Goal: Task Accomplishment & Management: Use online tool/utility

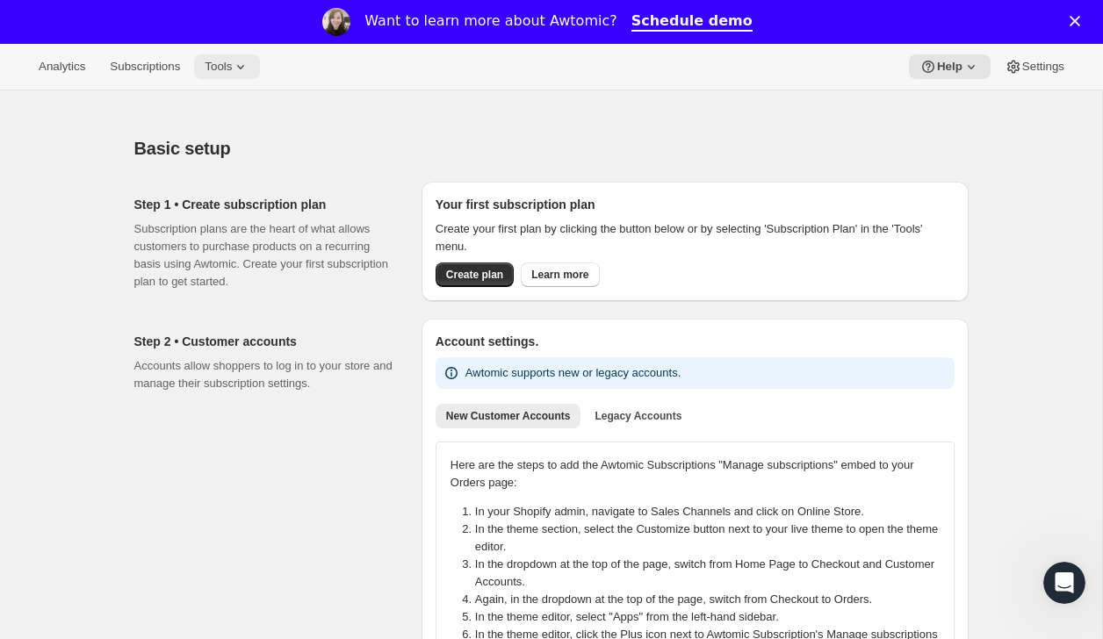
click at [216, 62] on span "Tools" at bounding box center [218, 67] width 27 height 14
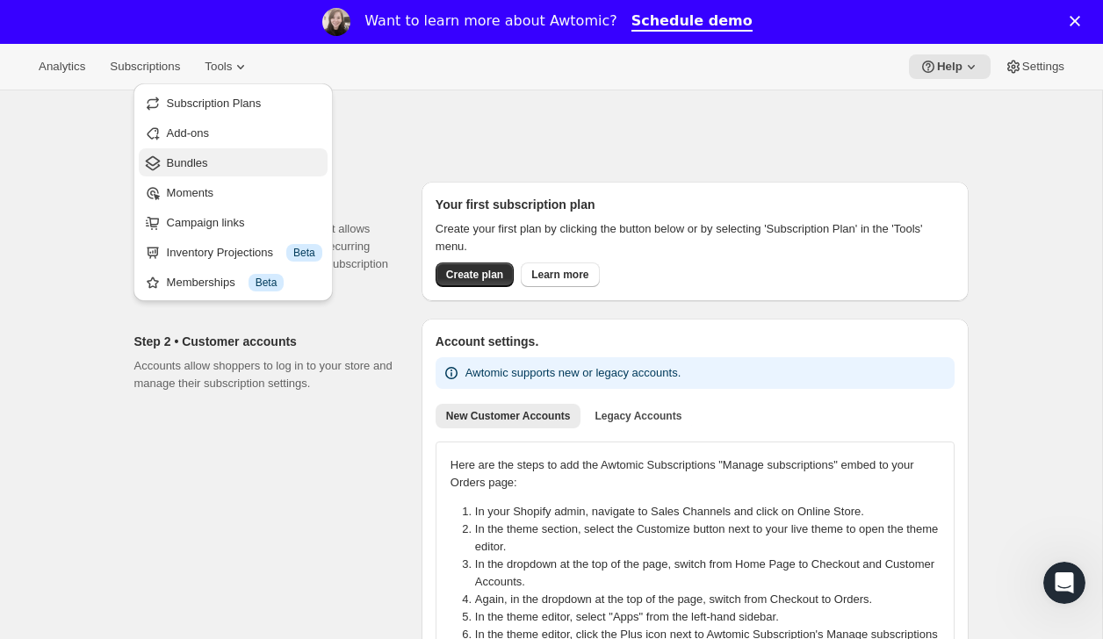
click at [202, 155] on span "Bundles" at bounding box center [244, 164] width 155 height 18
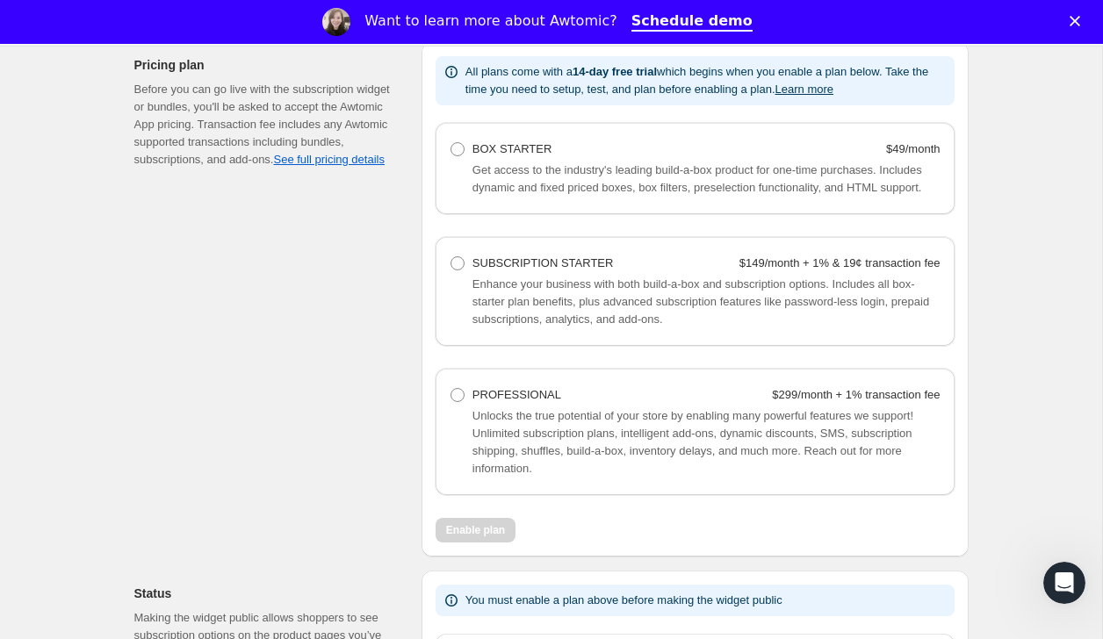
scroll to position [1213, 0]
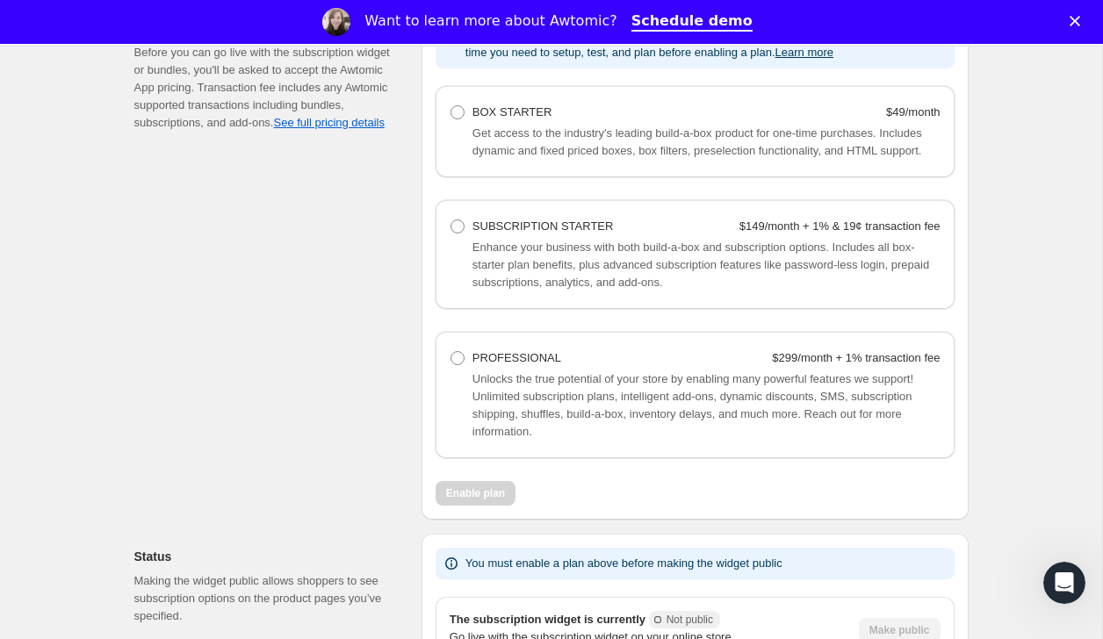
click at [545, 134] on span "Get access to the industry's leading build-a-box product for one-time purchases…" at bounding box center [698, 141] width 450 height 31
click at [504, 112] on span "BOX STARTER" at bounding box center [513, 111] width 80 height 13
click at [451, 106] on Starter "BOX STARTER $49/month" at bounding box center [451, 105] width 1 height 1
radio Starter "true"
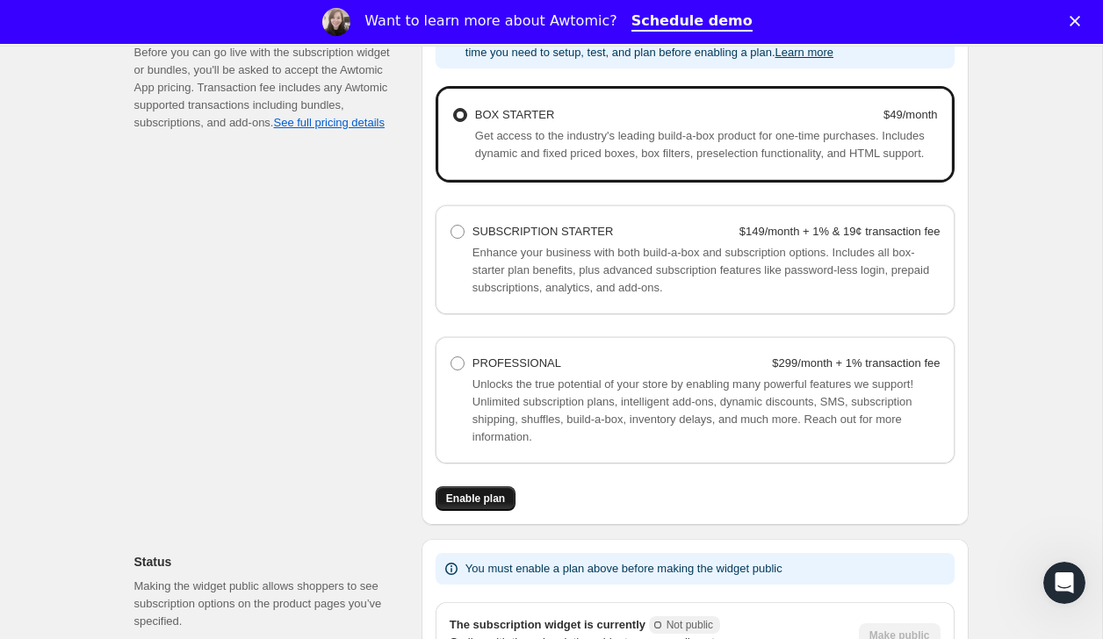
click at [473, 506] on span "Enable plan" at bounding box center [475, 499] width 59 height 14
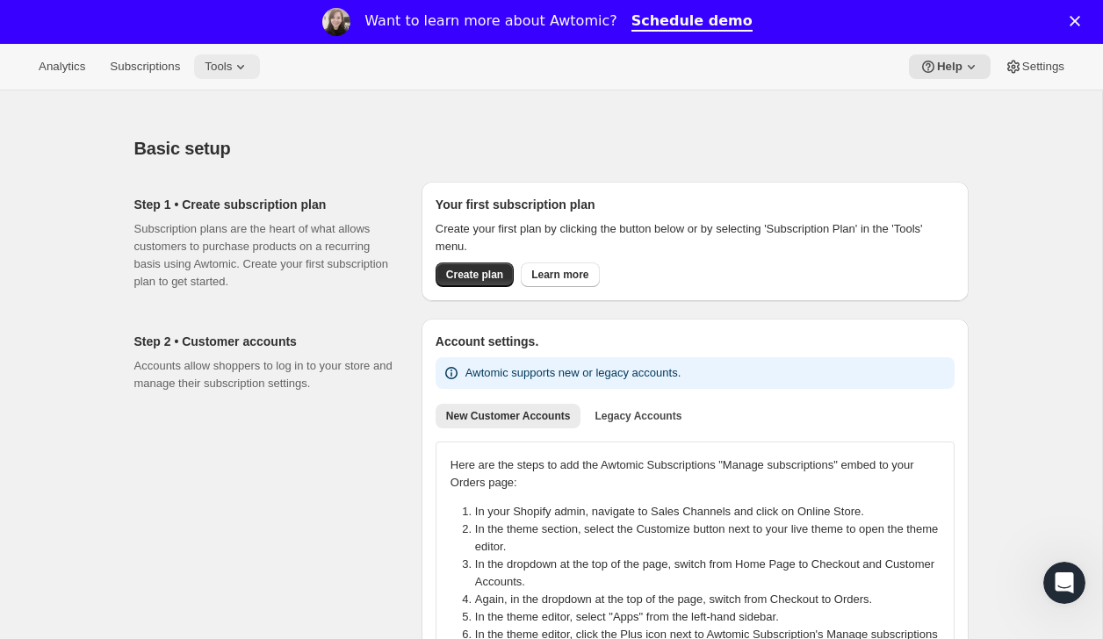
click at [229, 62] on span "Tools" at bounding box center [218, 67] width 27 height 14
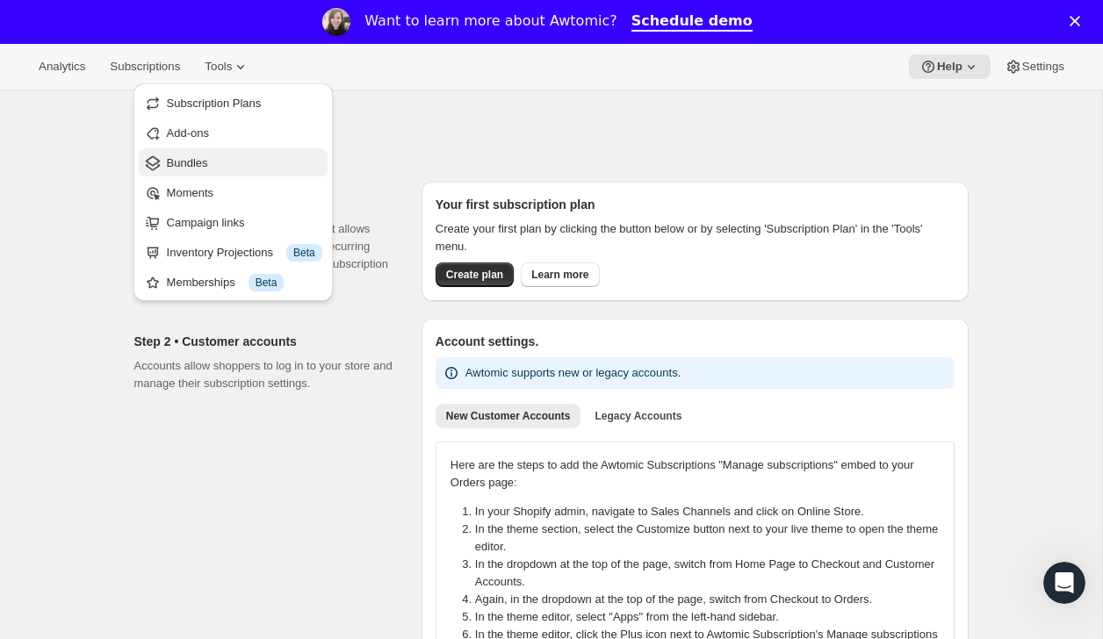
click at [213, 162] on span "Bundles" at bounding box center [244, 164] width 155 height 18
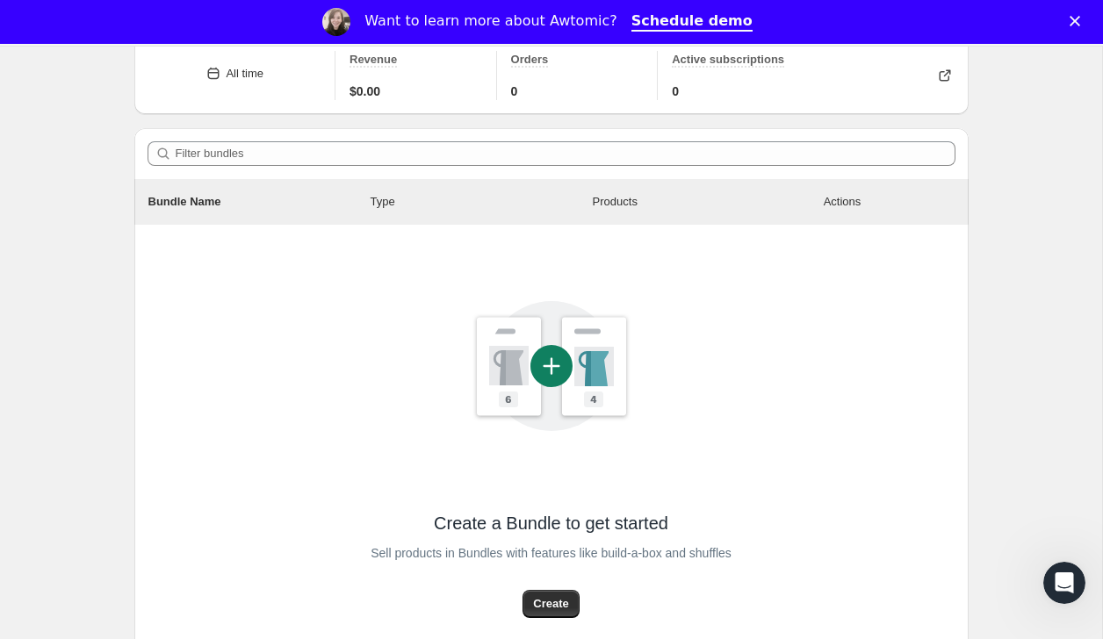
scroll to position [268, 0]
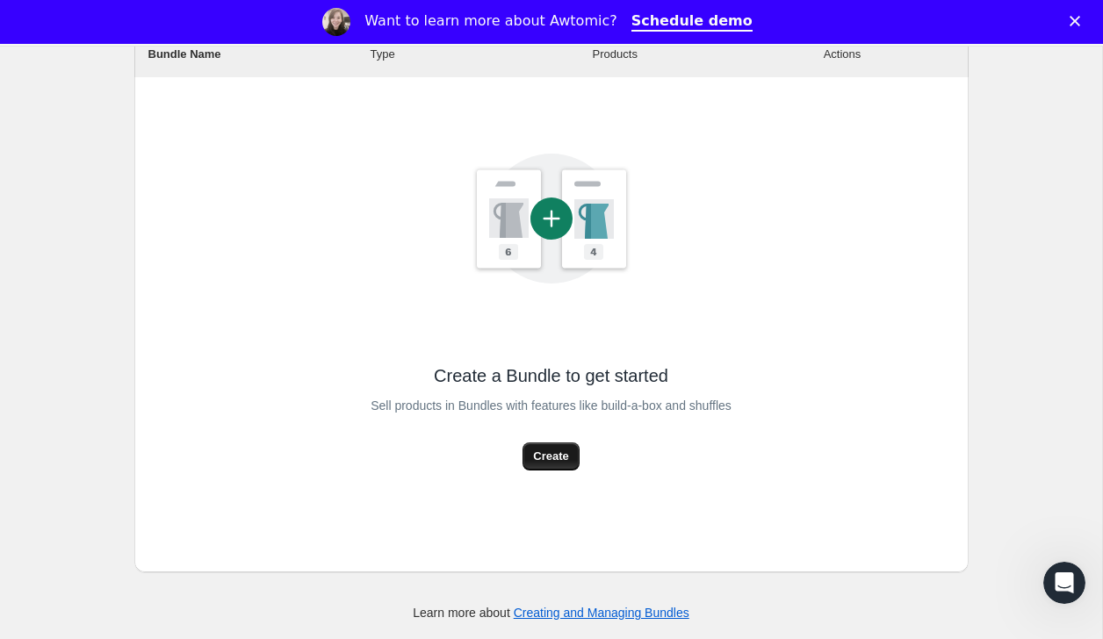
click at [536, 455] on span "Create" at bounding box center [550, 457] width 35 height 18
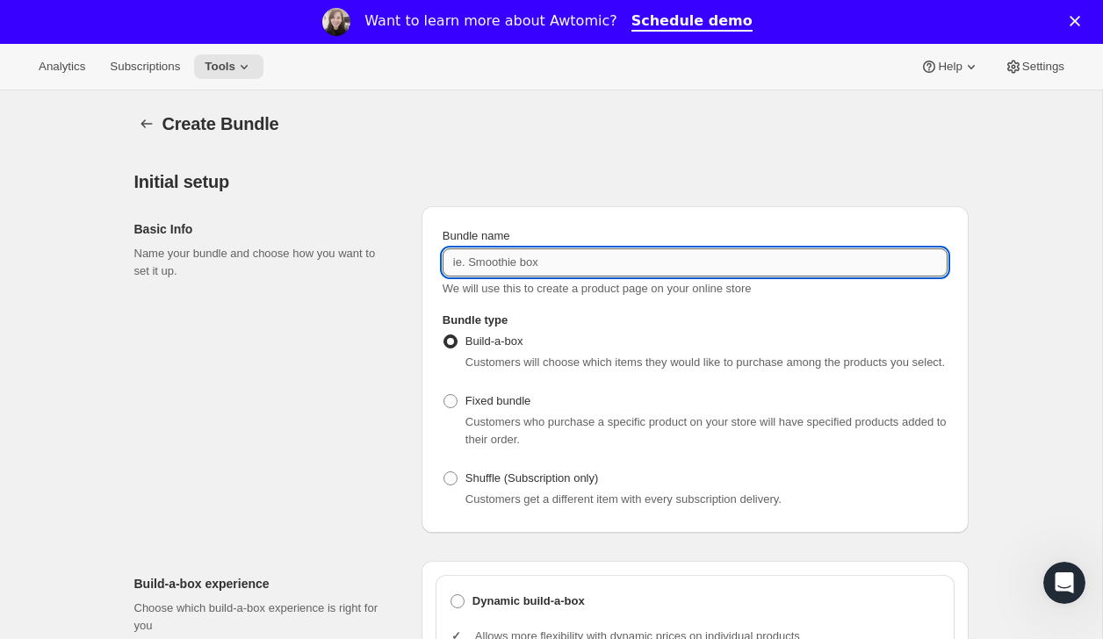
click at [495, 263] on input "Bundle name" at bounding box center [695, 263] width 505 height 28
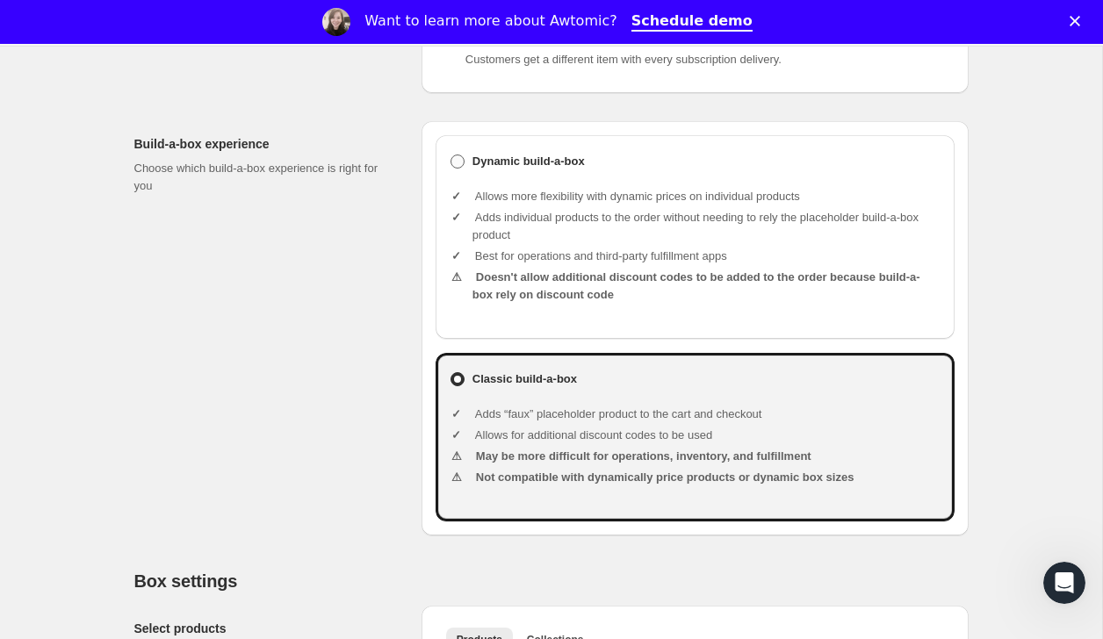
scroll to position [491, 0]
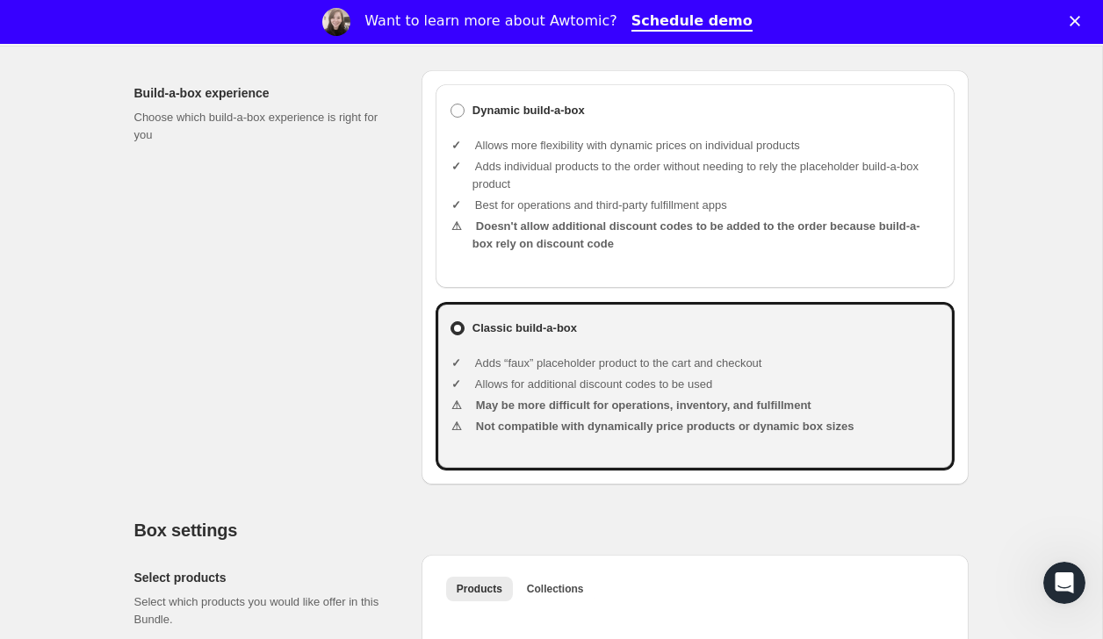
type input "His and Hers Custom Bundle"
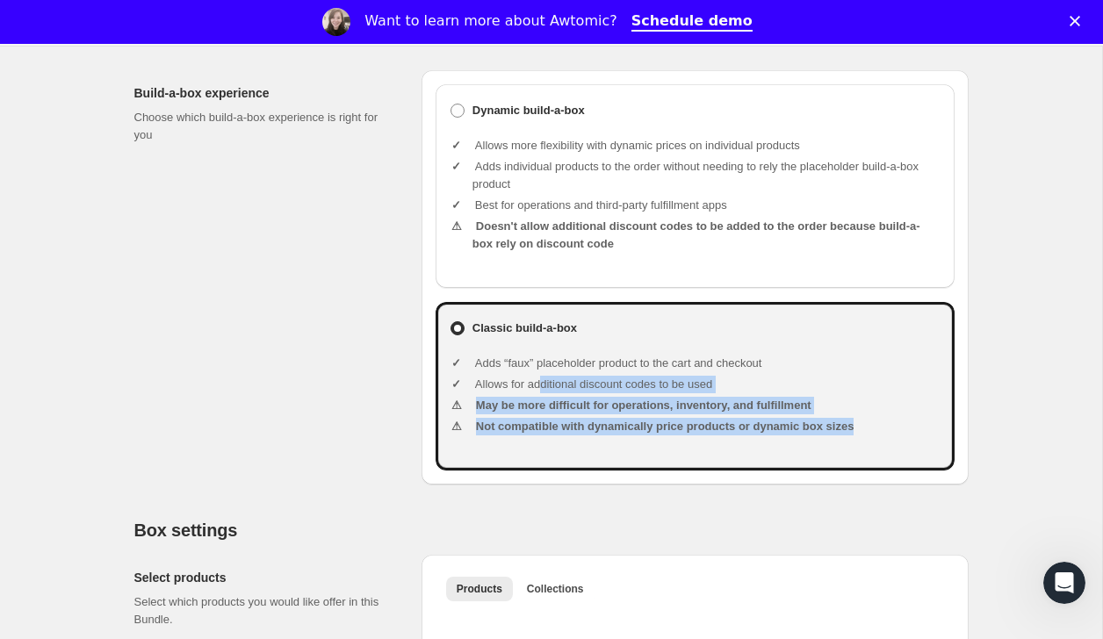
drag, startPoint x: 545, startPoint y: 394, endPoint x: 566, endPoint y: 481, distance: 89.5
click at [563, 471] on div "Classic build-a-box Adds “faux” placeholder product to the cart and checkout Al…" at bounding box center [695, 386] width 519 height 169
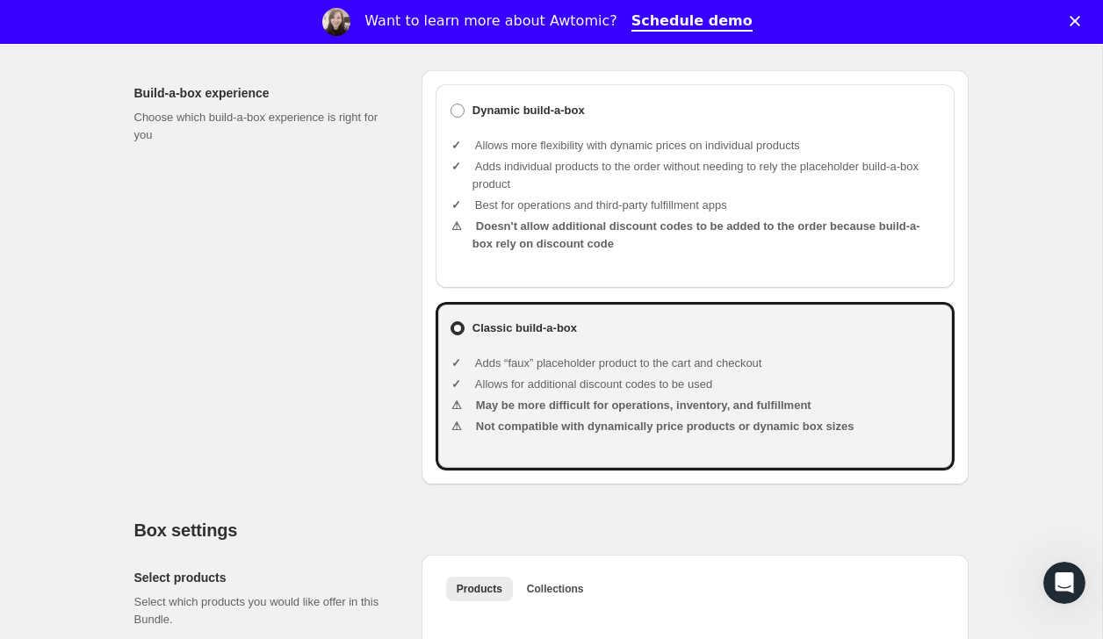
click at [567, 485] on div "Dynamic build-a-box Allows more flexibility with dynamic prices on individual p…" at bounding box center [695, 277] width 547 height 415
click at [575, 119] on b "Dynamic build-a-box" at bounding box center [529, 111] width 112 height 18
click at [451, 105] on input "Dynamic build-a-box" at bounding box center [451, 104] width 1 height 1
radio input "true"
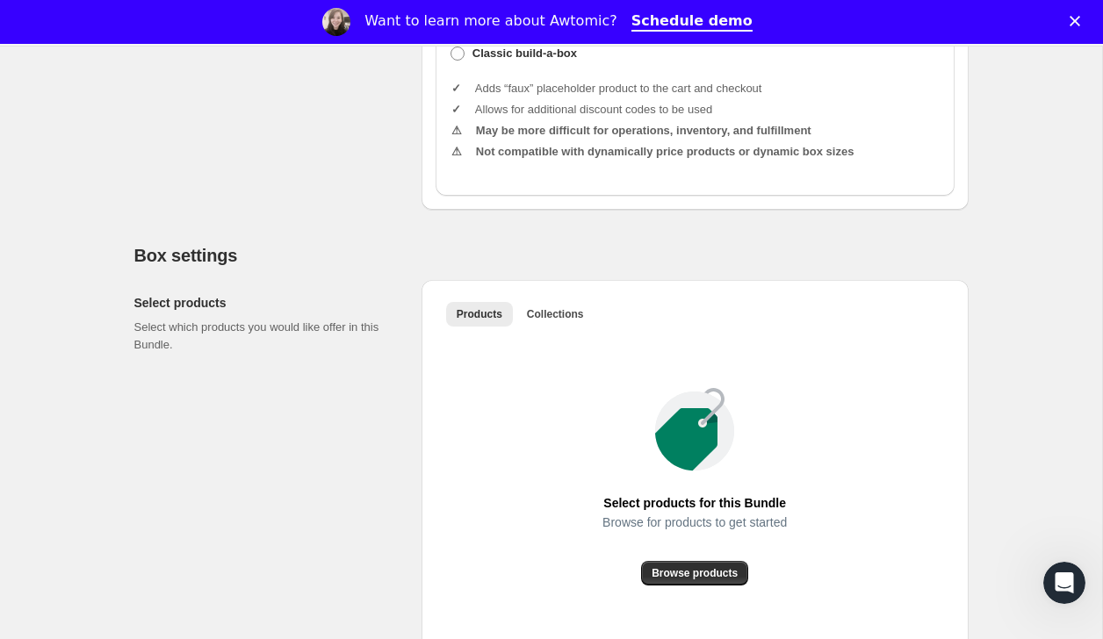
scroll to position [802, 0]
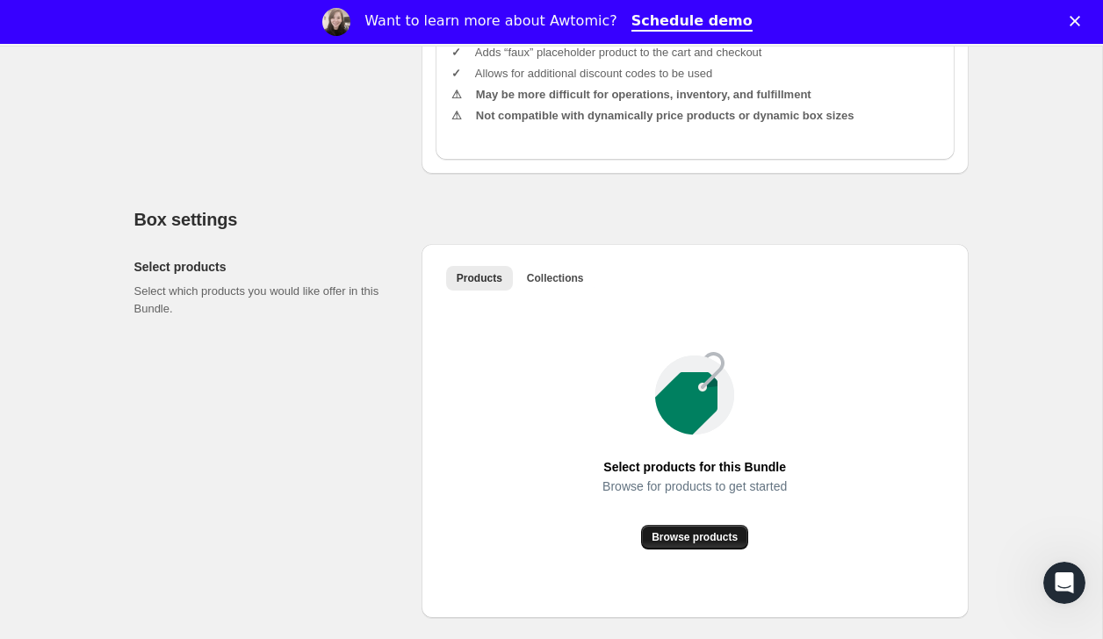
click at [677, 545] on span "Browse products" at bounding box center [695, 537] width 86 height 14
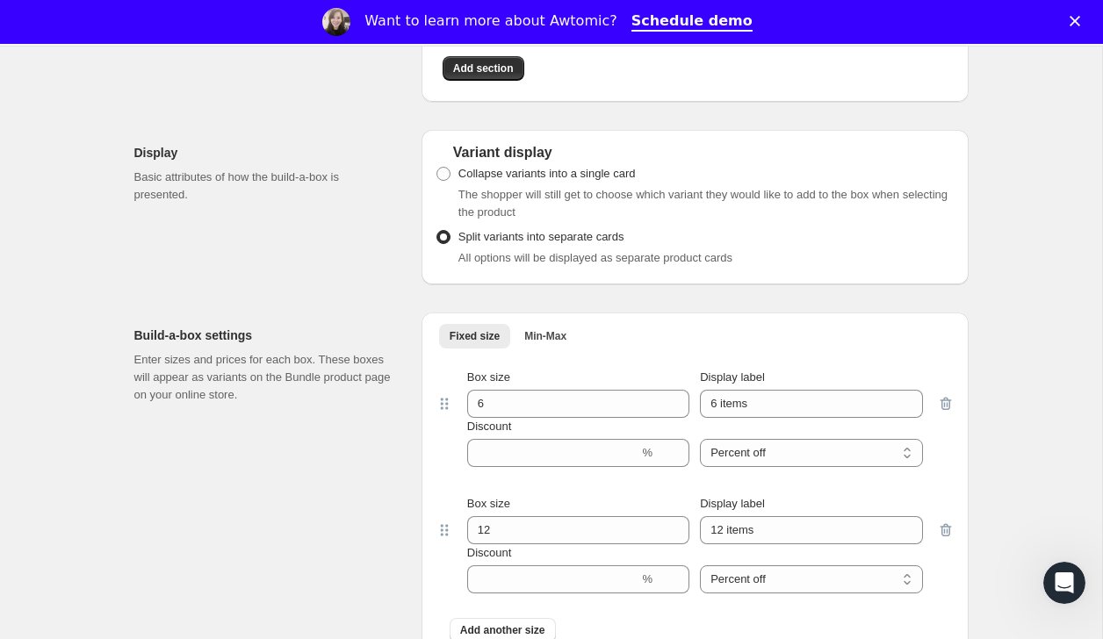
scroll to position [1482, 0]
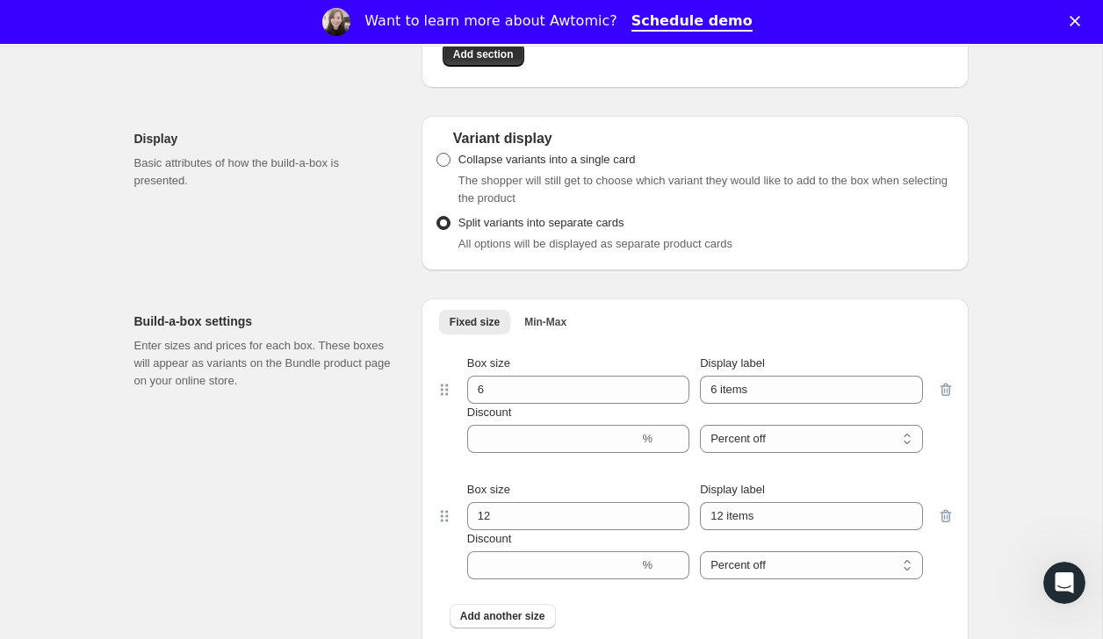
click at [513, 166] on span "Collapse variants into a single card" at bounding box center [546, 159] width 177 height 13
click at [437, 154] on input "Collapse variants into a single card" at bounding box center [437, 153] width 1 height 1
radio input "true"
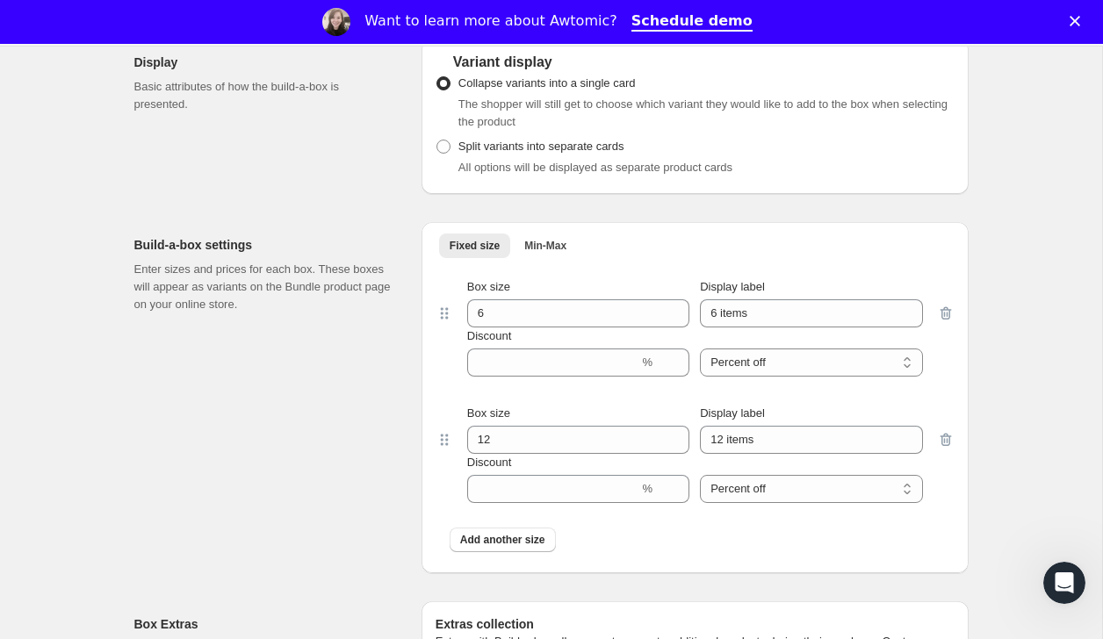
scroll to position [1574, 0]
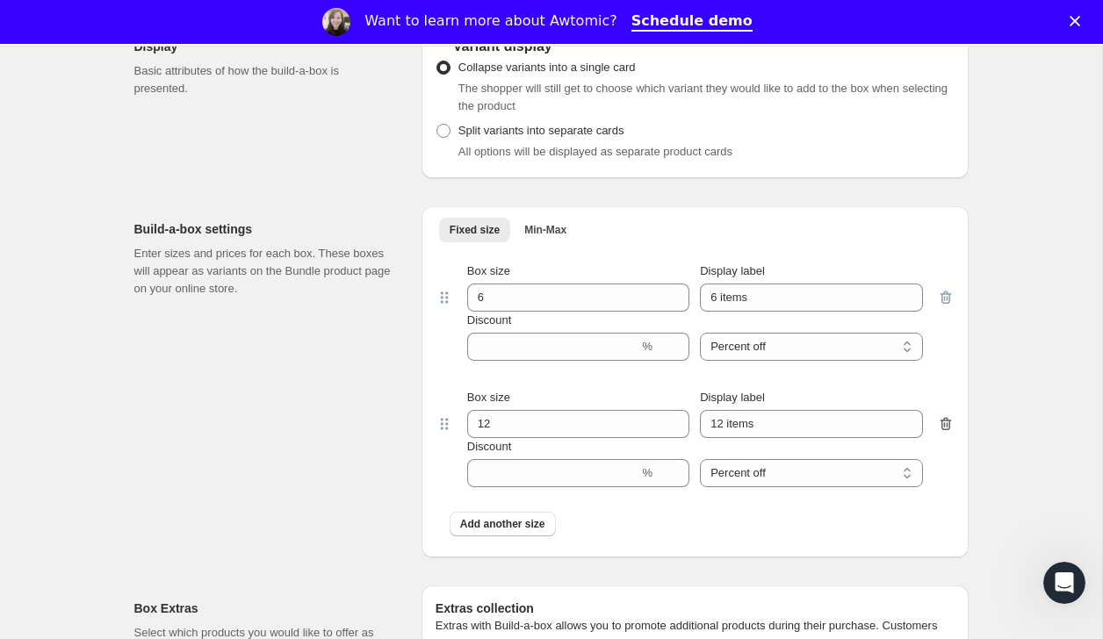
click at [949, 433] on icon "button" at bounding box center [946, 424] width 18 height 18
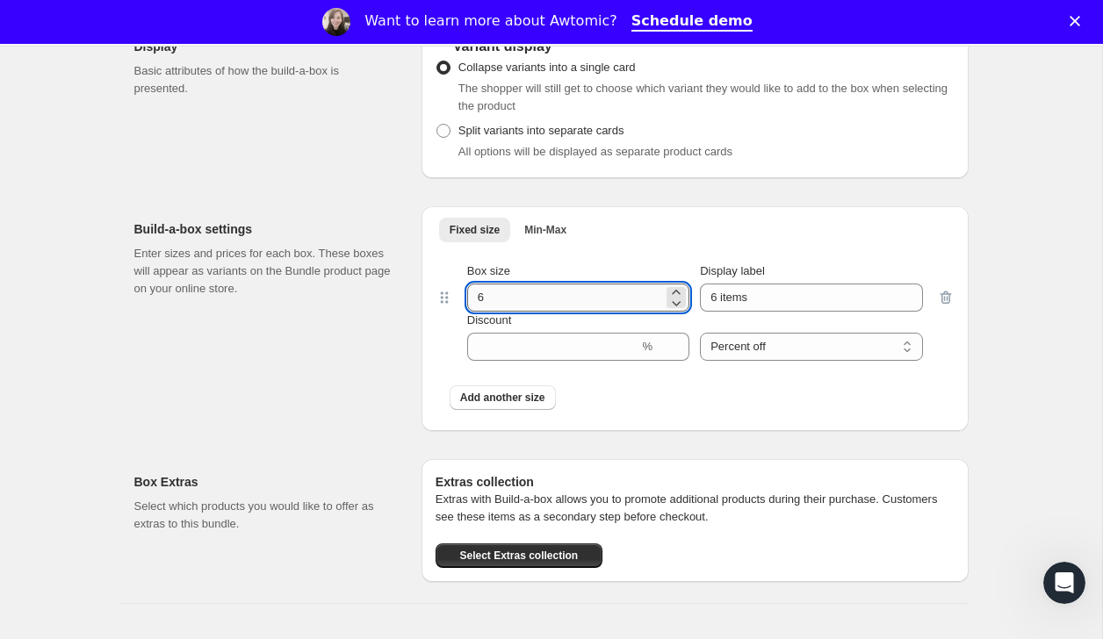
click at [655, 312] on input "6" at bounding box center [565, 298] width 196 height 28
type input "2"
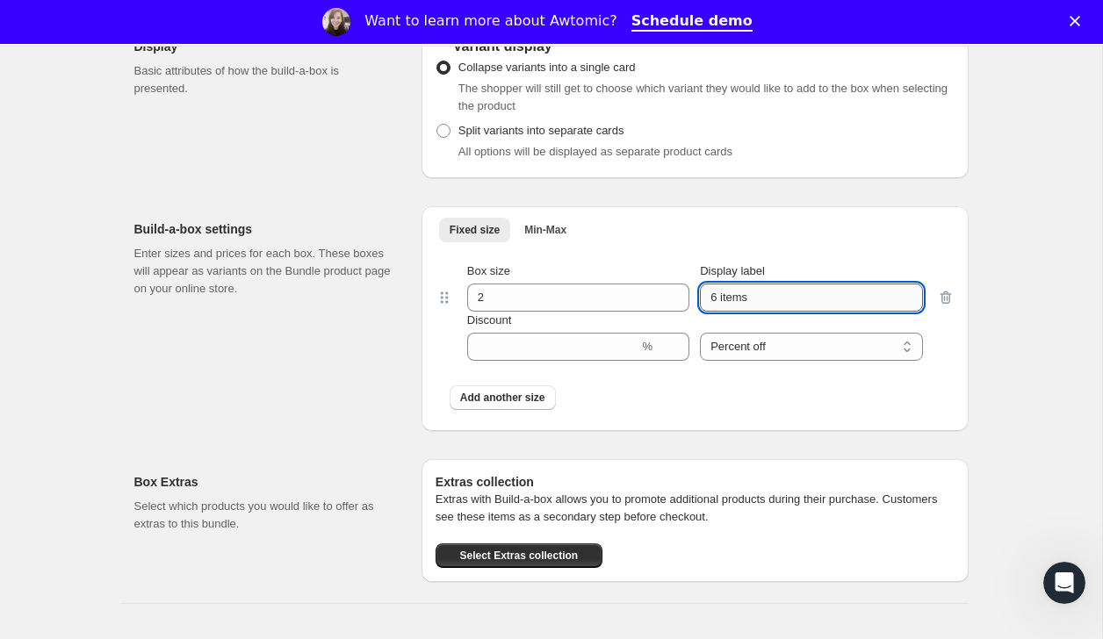
click at [758, 312] on input "6 items" at bounding box center [811, 298] width 222 height 28
type input "His and Hers"
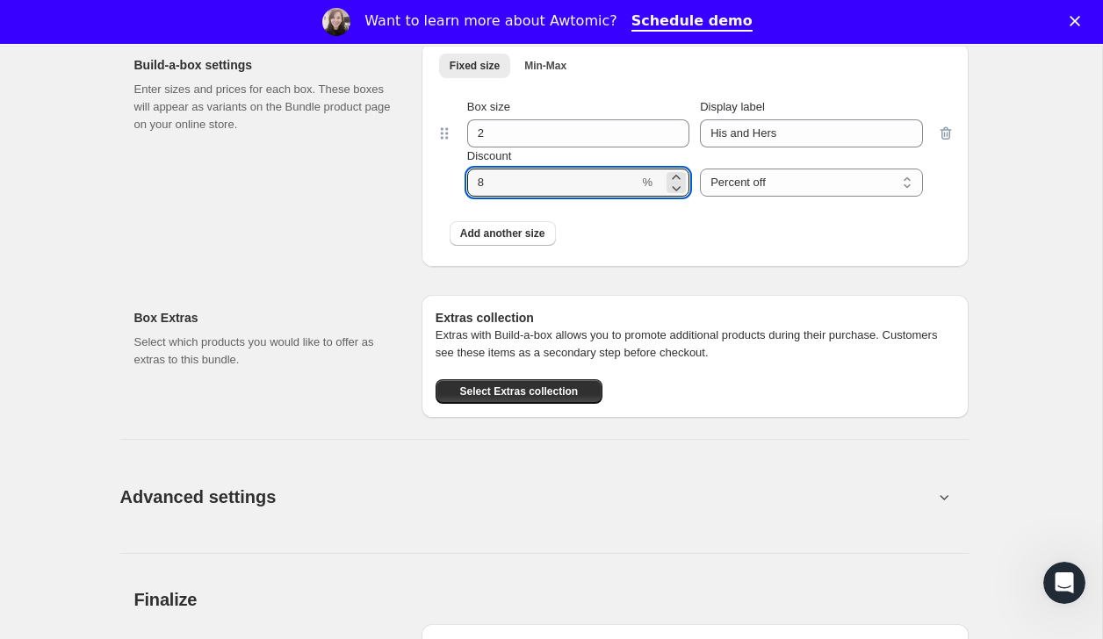
scroll to position [1768, 0]
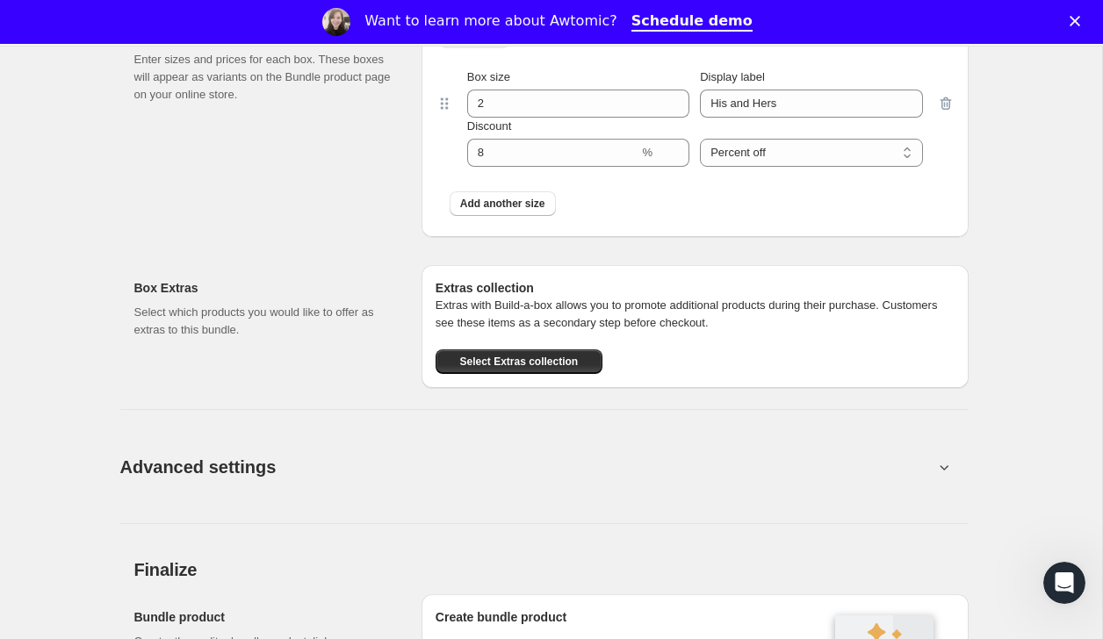
click at [659, 332] on p "Extras with Build-a-box allows you to promote additional products during their …" at bounding box center [695, 314] width 519 height 35
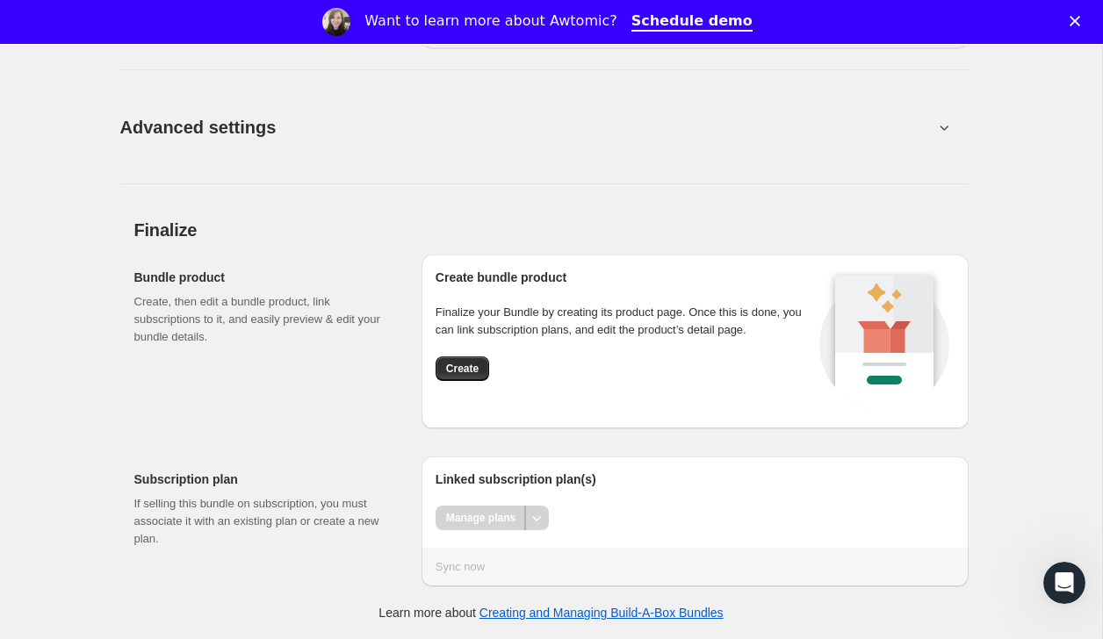
scroll to position [2130, 0]
click at [462, 365] on span "Create" at bounding box center [462, 369] width 32 height 14
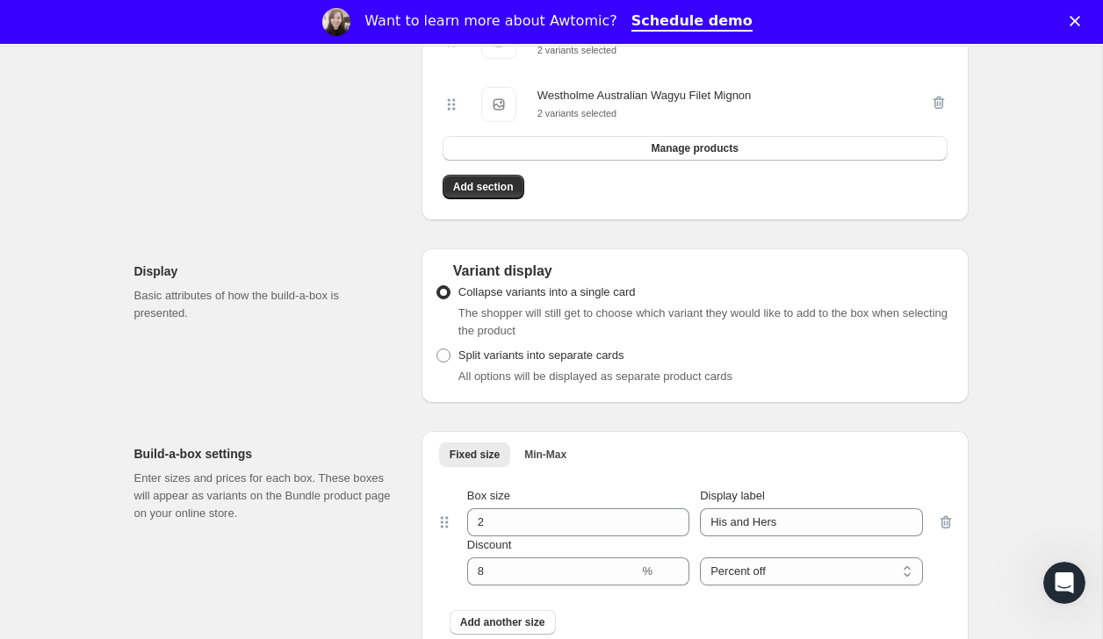
scroll to position [1620, 0]
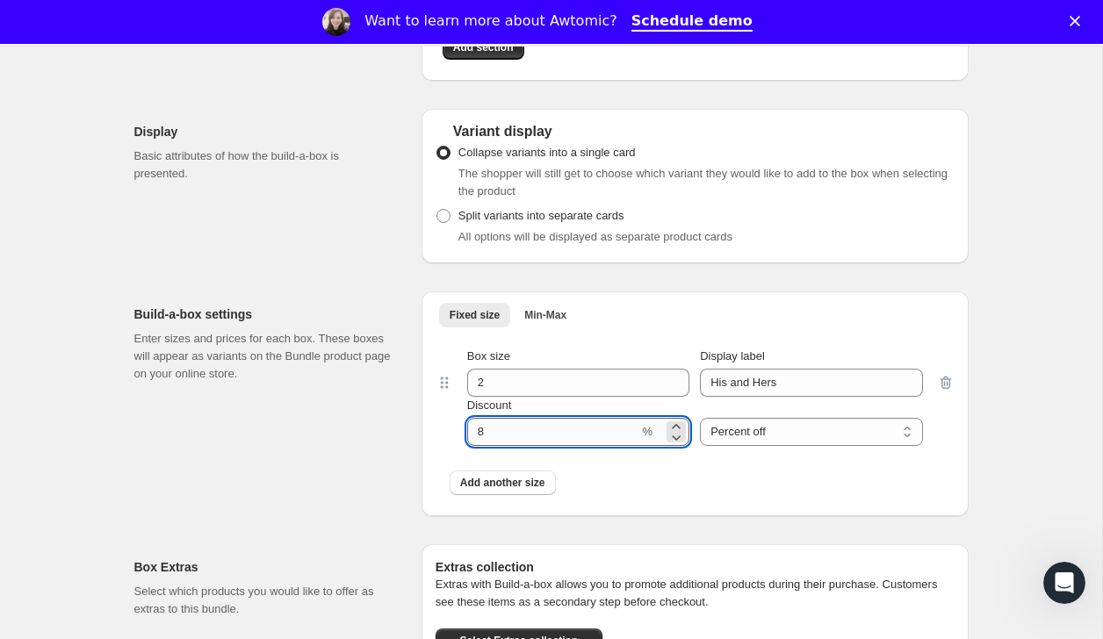
click at [510, 446] on input "Discount" at bounding box center [553, 432] width 172 height 28
type input "10"
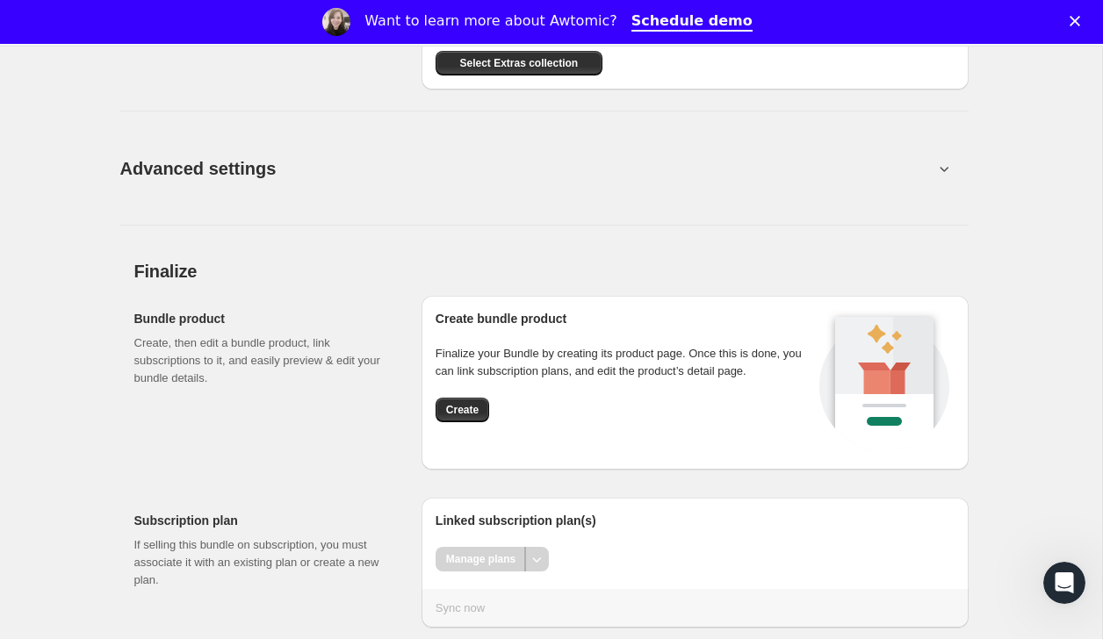
scroll to position [2261, 0]
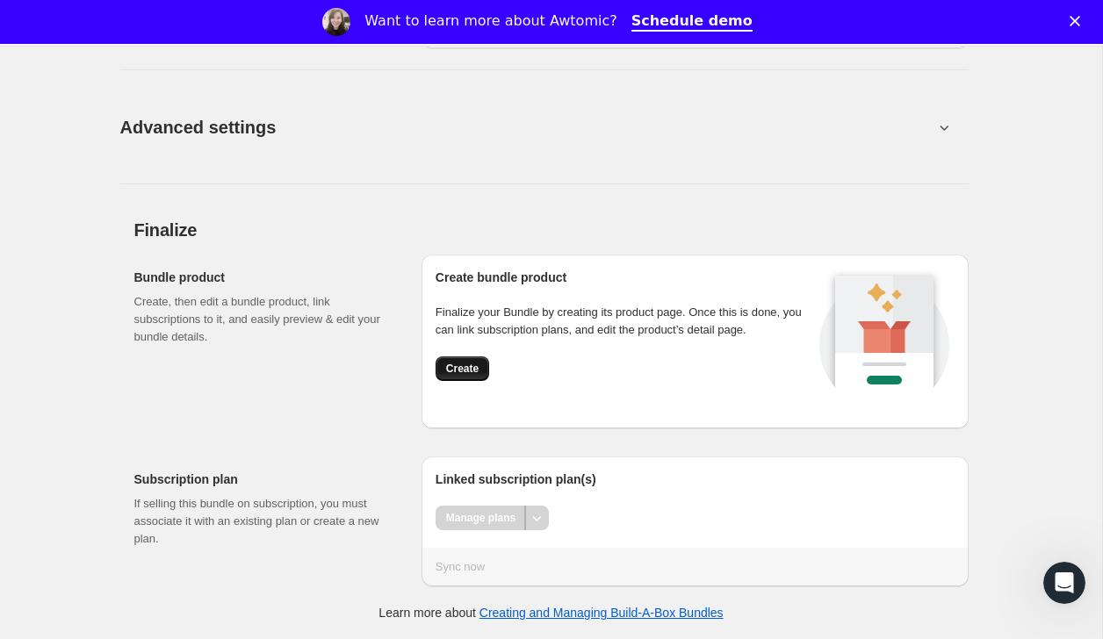
click at [480, 380] on button "Create" at bounding box center [463, 369] width 54 height 25
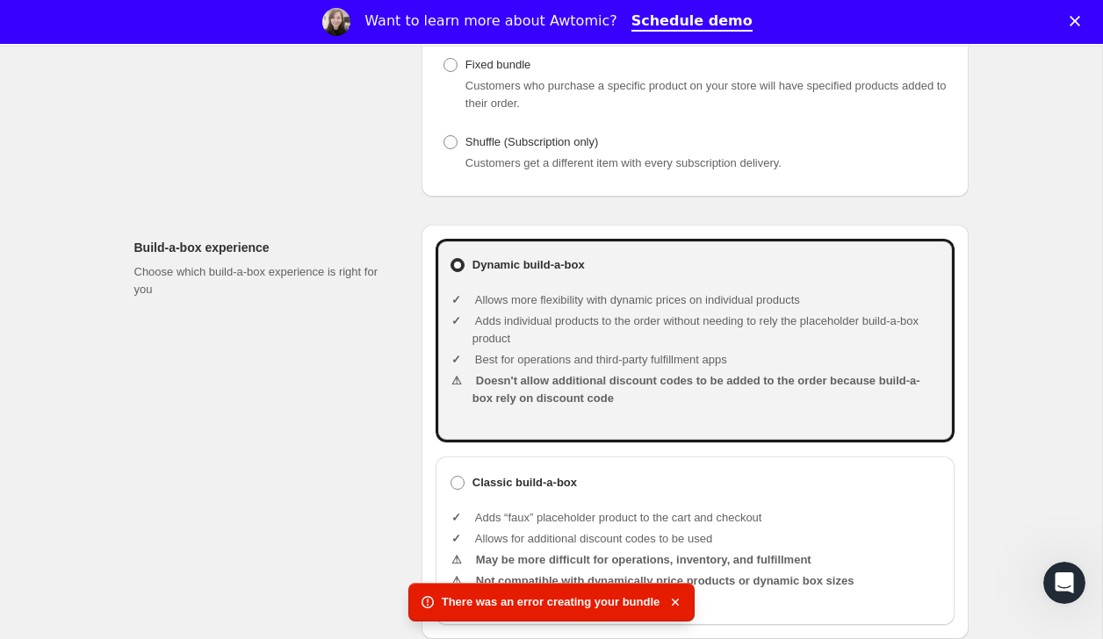
scroll to position [0, 0]
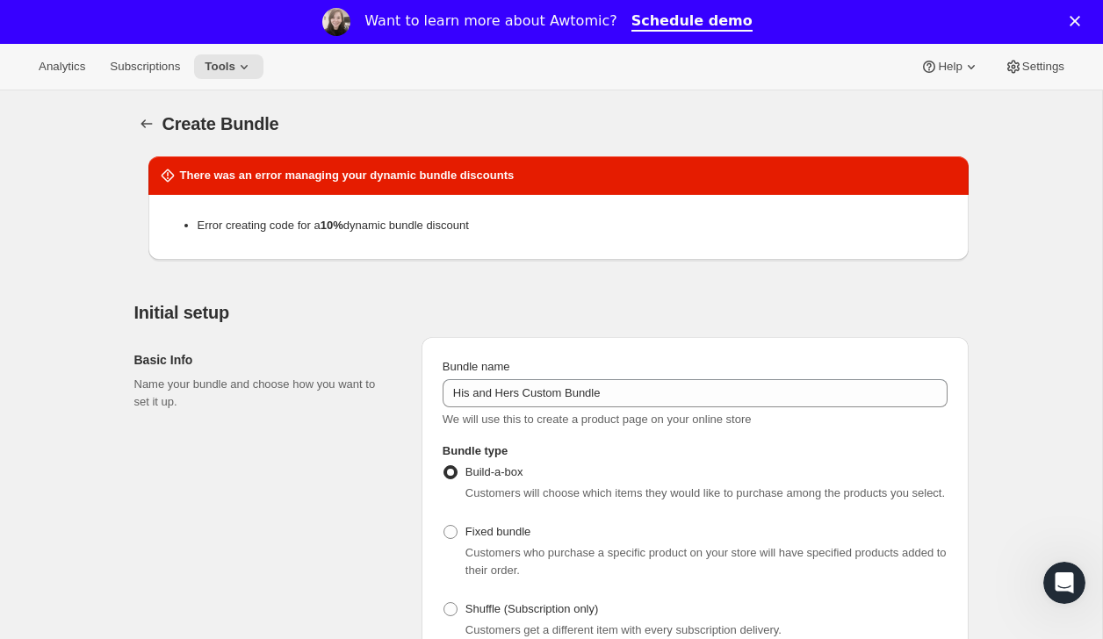
click at [411, 227] on li "Error creating code for a 10 % dynamic bundle discount" at bounding box center [576, 226] width 757 height 18
click at [397, 267] on div "There was an error managing your dynamic bundle discounts Error creating code f…" at bounding box center [558, 215] width 820 height 118
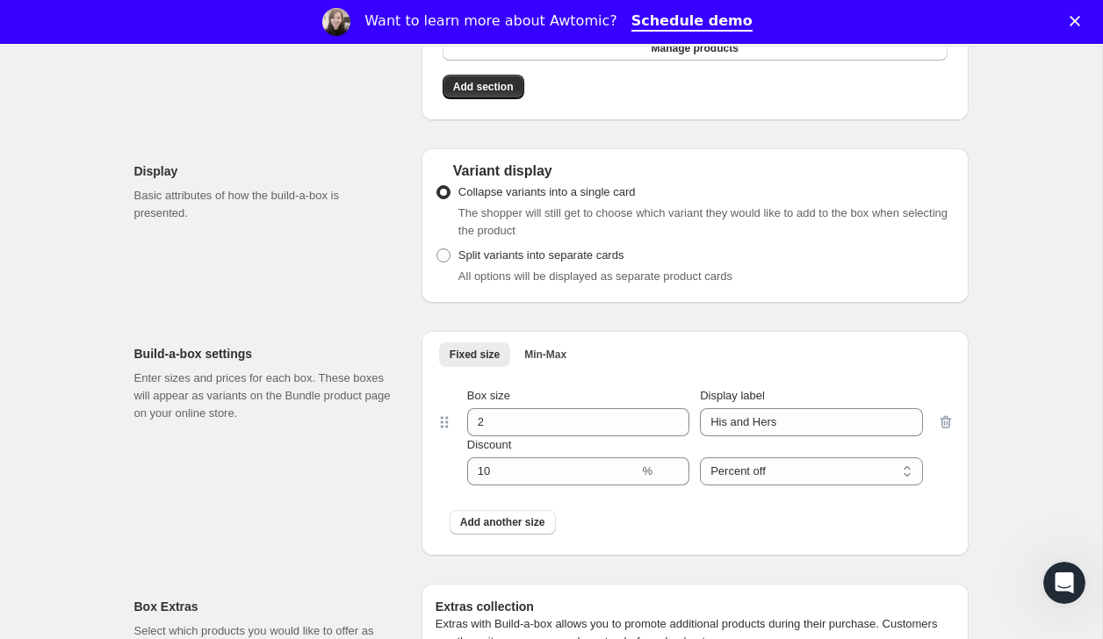
scroll to position [1606, 0]
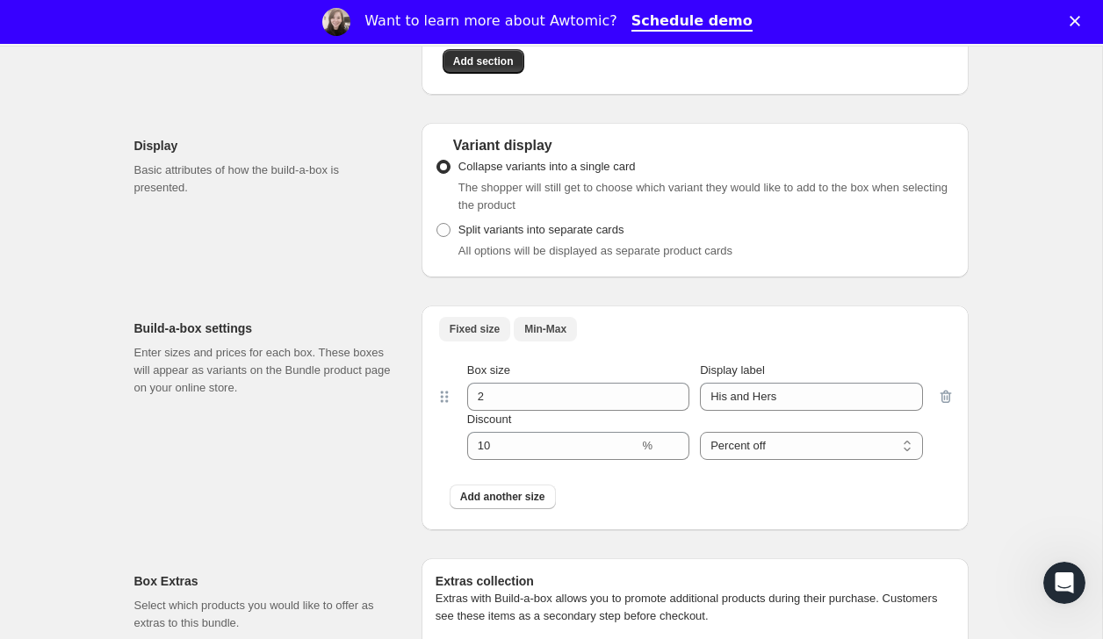
click at [538, 336] on span "Min-Max" at bounding box center [545, 329] width 42 height 14
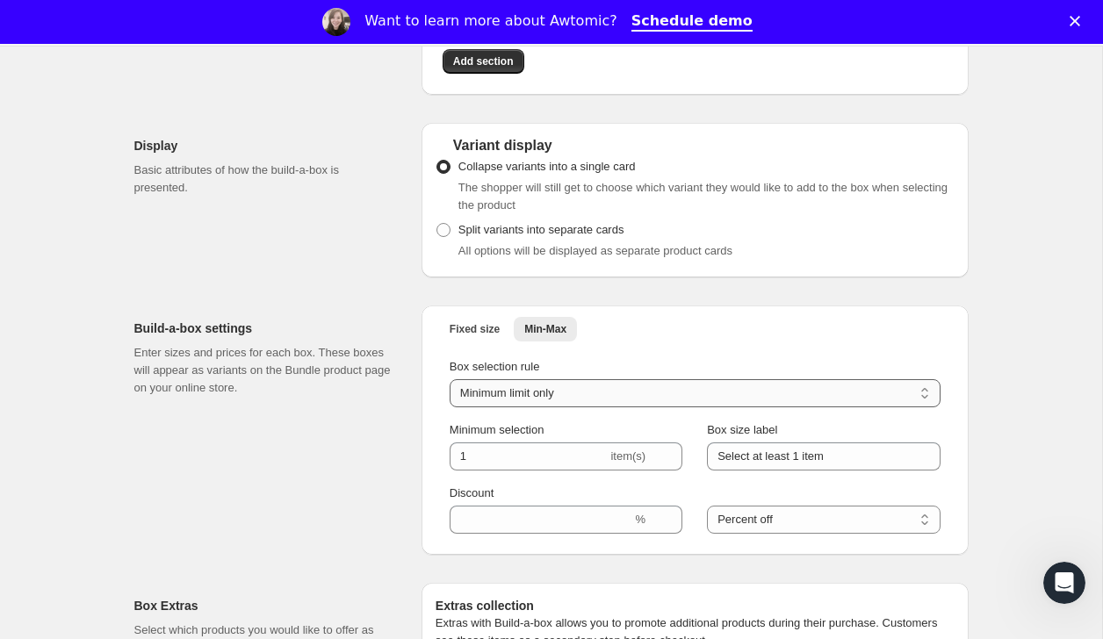
click at [504, 408] on select "Minimum limit only Maximum limit only Minimum and Maximum limits" at bounding box center [695, 393] width 491 height 28
select select "minMax"
click at [450, 402] on select "Minimum limit only Maximum limit only Minimum and Maximum limits" at bounding box center [695, 393] width 491 height 28
type input "6"
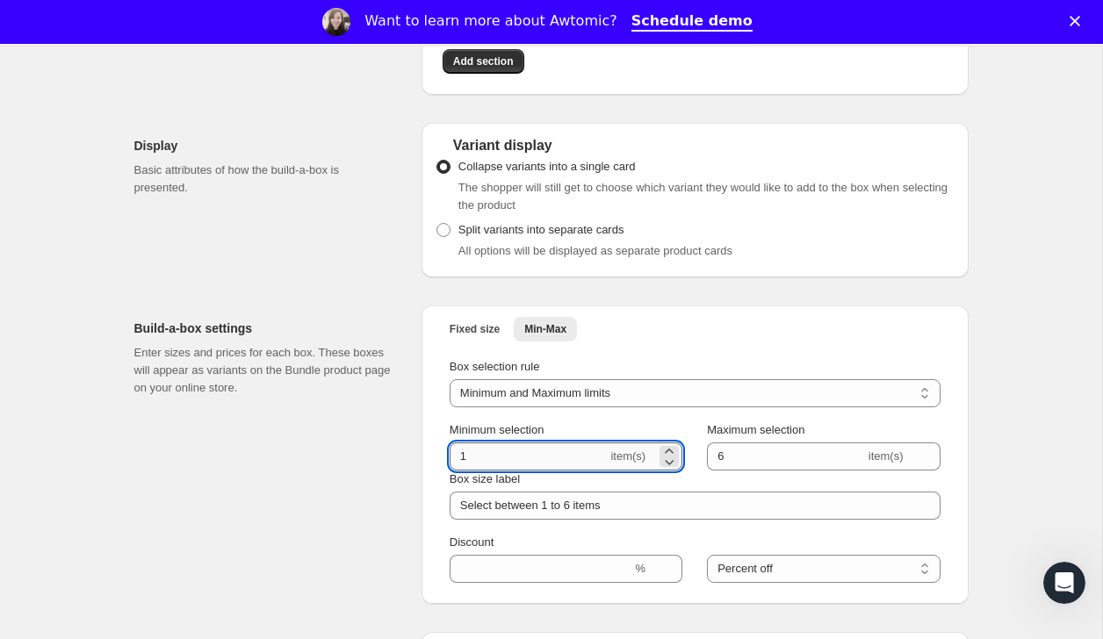
click at [521, 471] on input "1" at bounding box center [529, 457] width 158 height 28
type input "2"
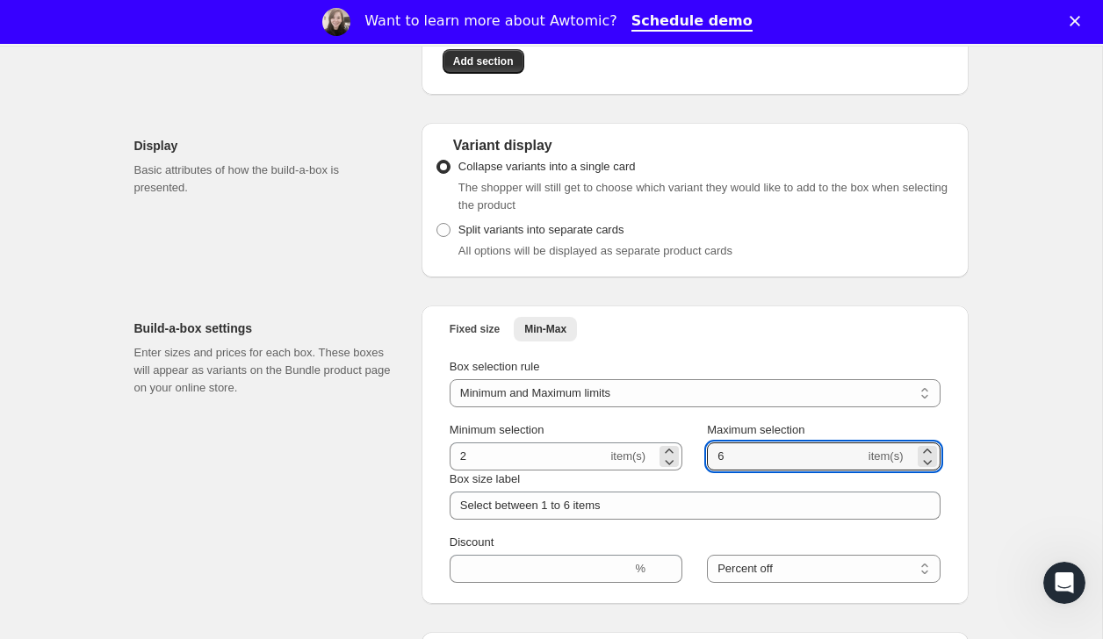
drag, startPoint x: 762, startPoint y: 479, endPoint x: 636, endPoint y: 478, distance: 126.5
click at [636, 471] on div "Minimum selection 2 item(s) Maximum selection 6 item(s)" at bounding box center [695, 446] width 491 height 49
type input "2"
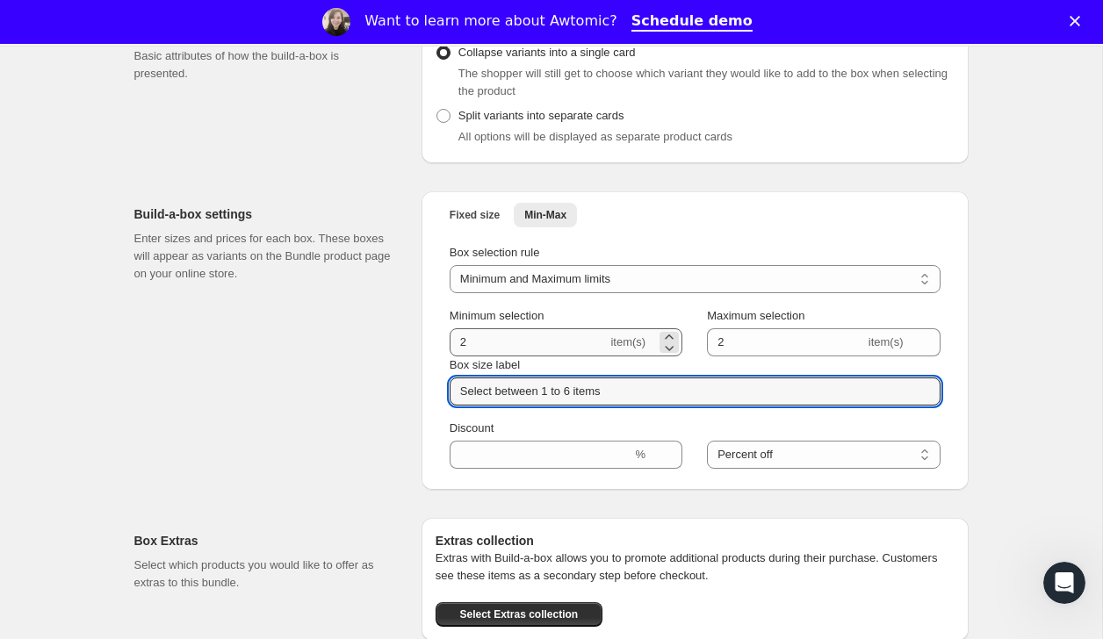
scroll to position [1726, 0]
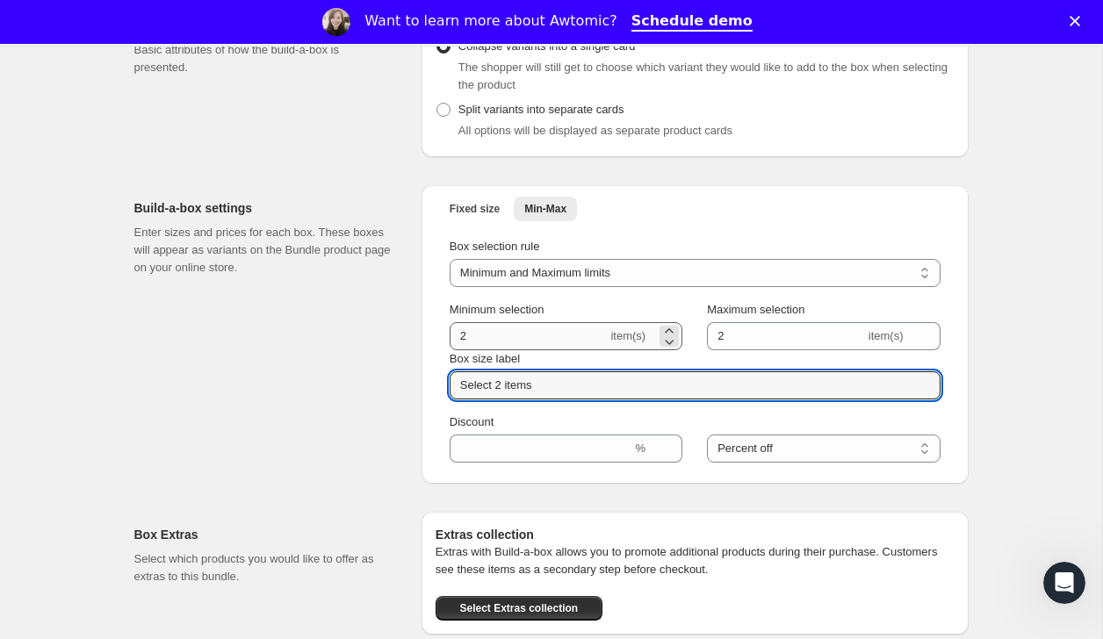
type input "Select 2 items"
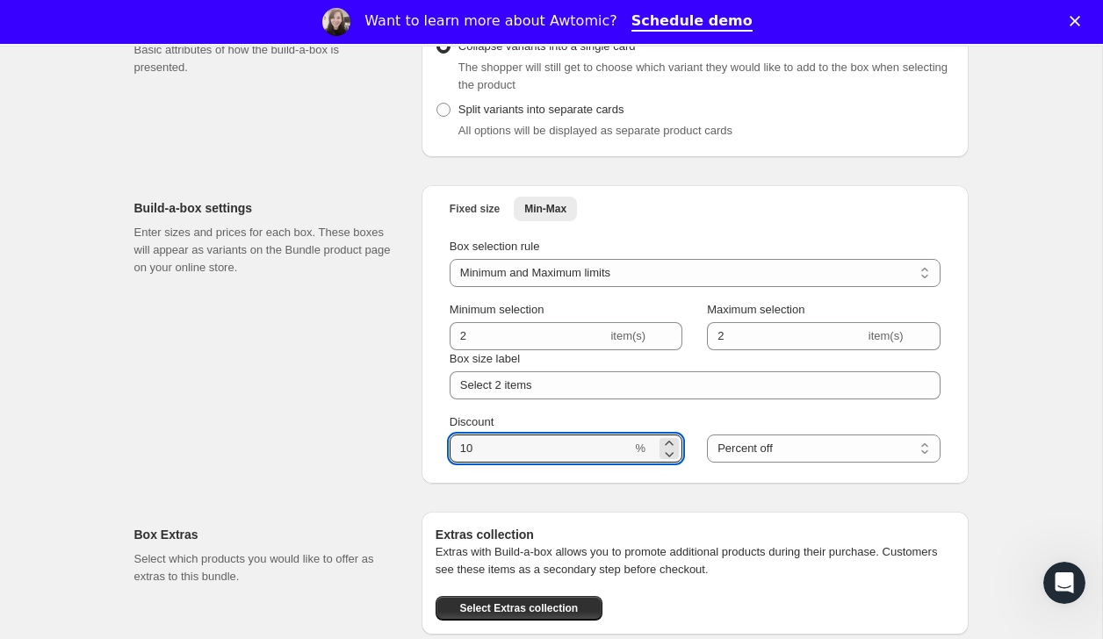
type input "10"
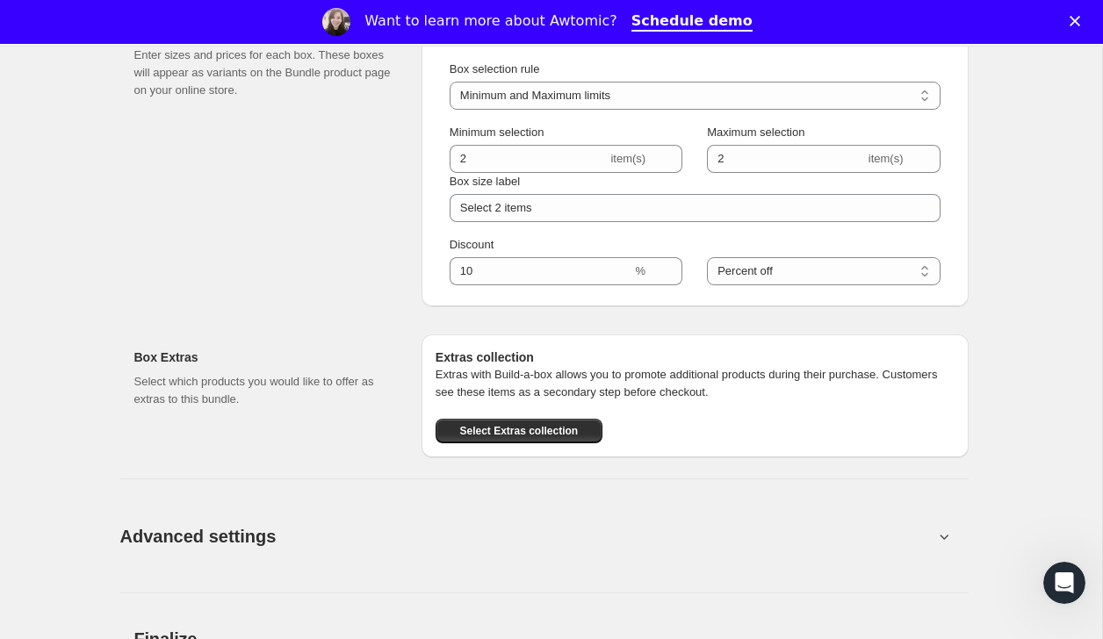
scroll to position [2335, 0]
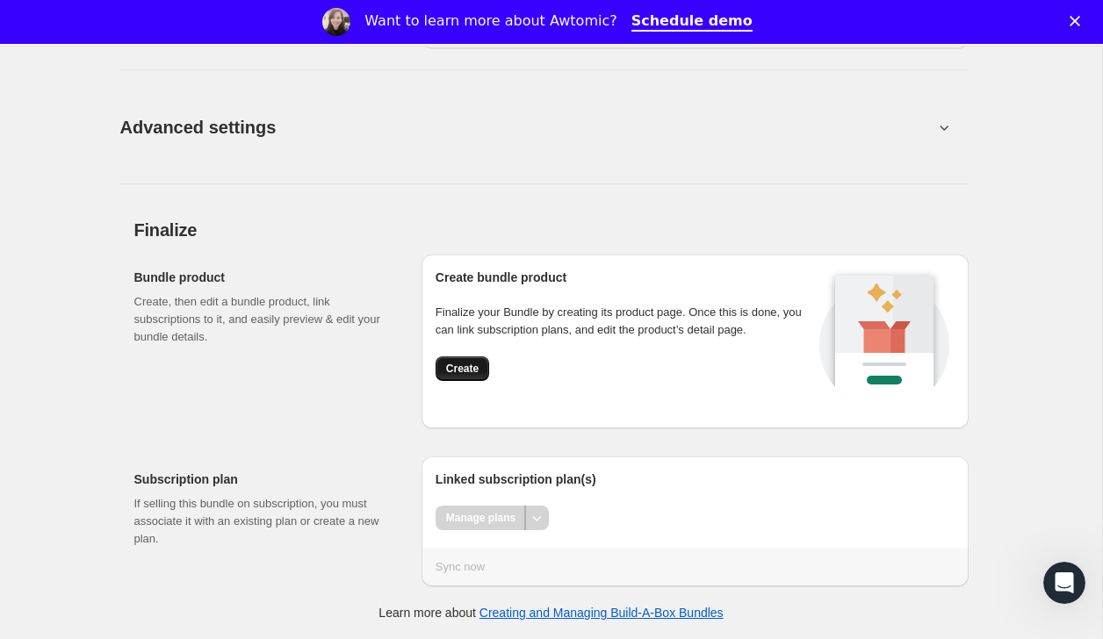
click at [466, 372] on span "Create" at bounding box center [462, 369] width 32 height 14
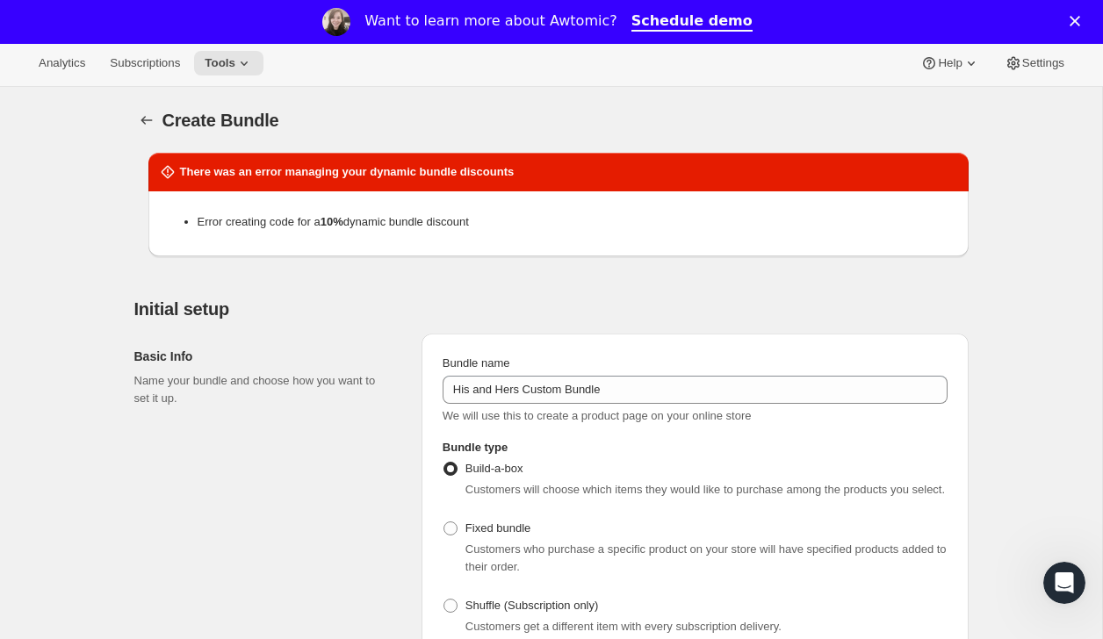
scroll to position [0, 0]
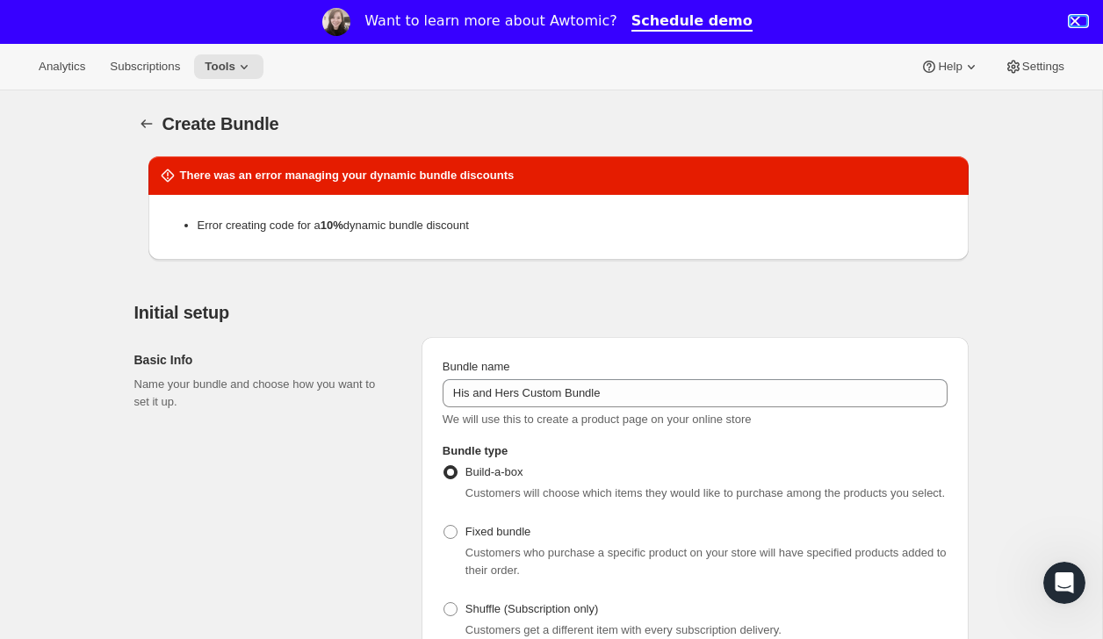
click at [1076, 23] on polygon "Close" at bounding box center [1075, 21] width 11 height 11
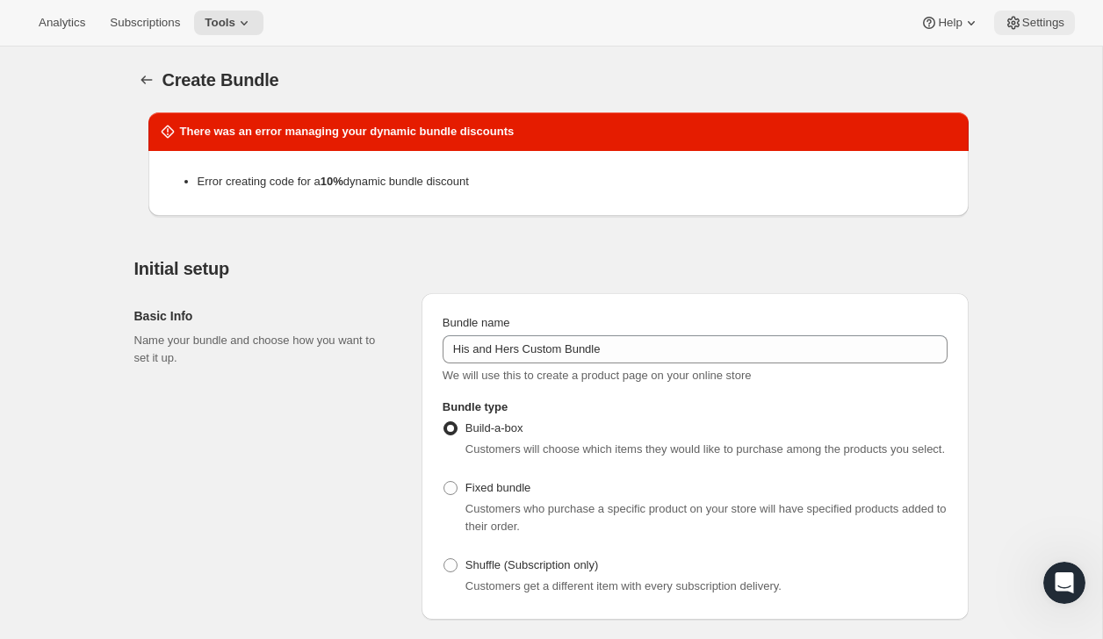
click at [1064, 25] on span "Settings" at bounding box center [1043, 23] width 42 height 14
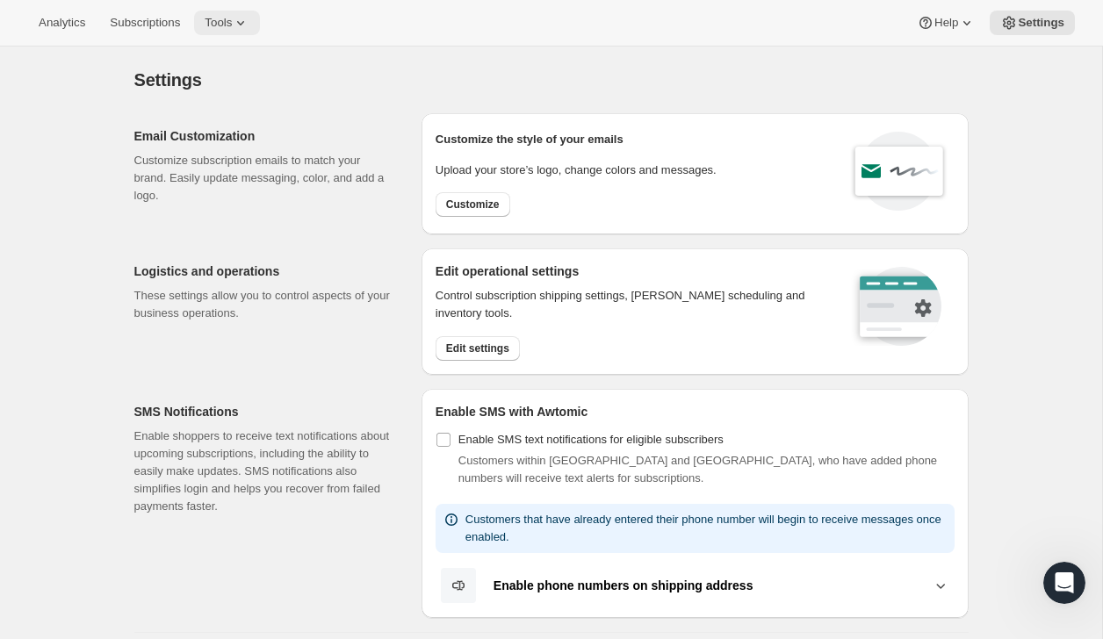
click at [232, 28] on span "Tools" at bounding box center [218, 23] width 27 height 14
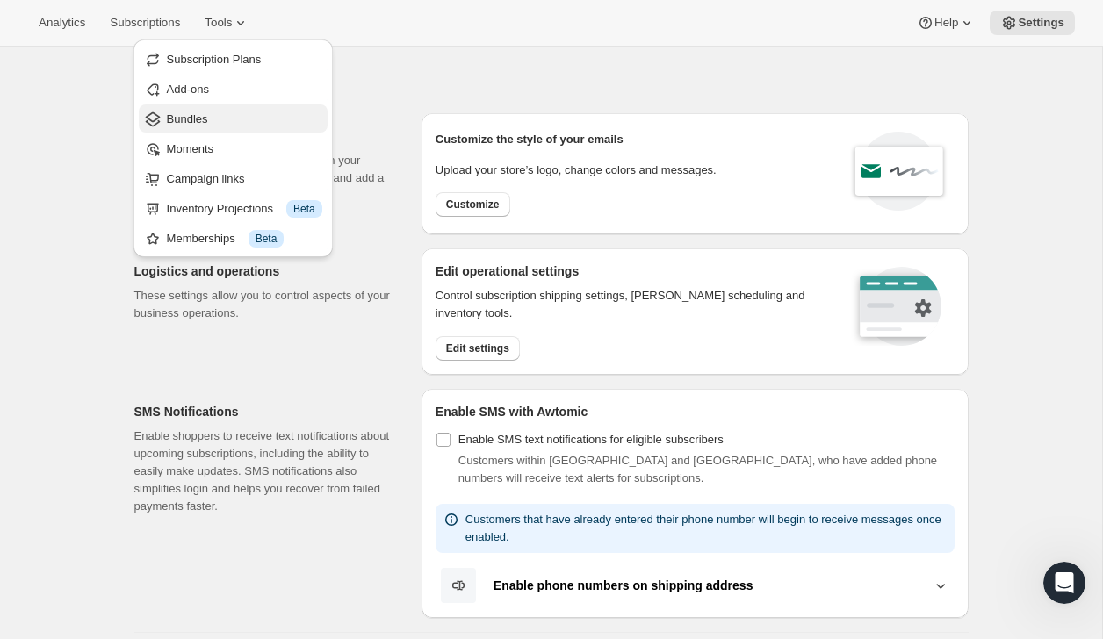
click at [207, 111] on span "Bundles" at bounding box center [244, 120] width 155 height 18
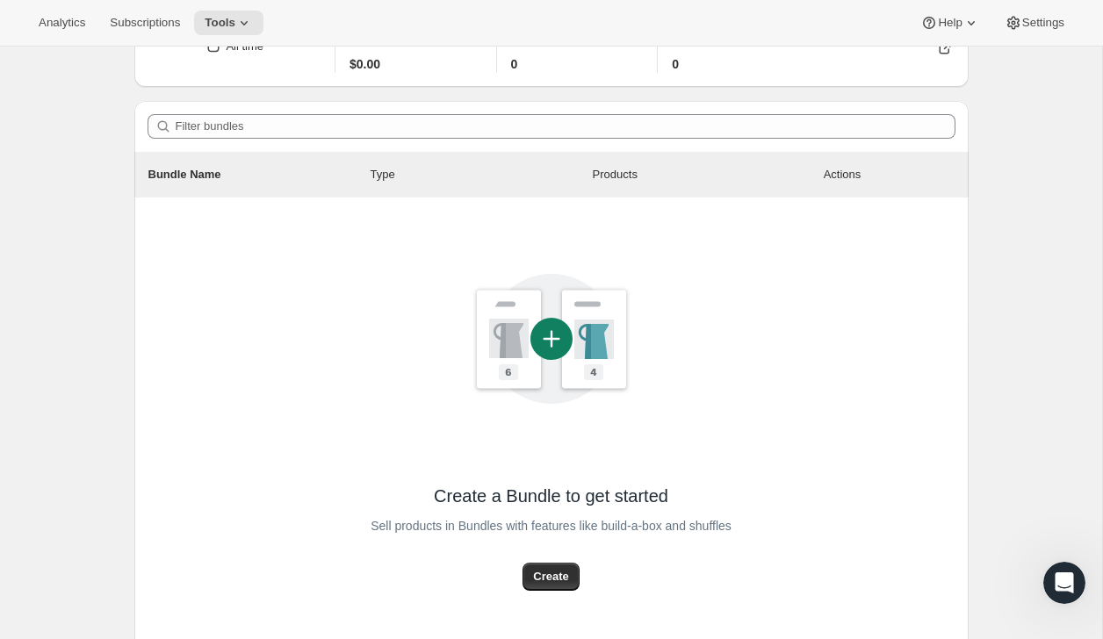
scroll to position [224, 0]
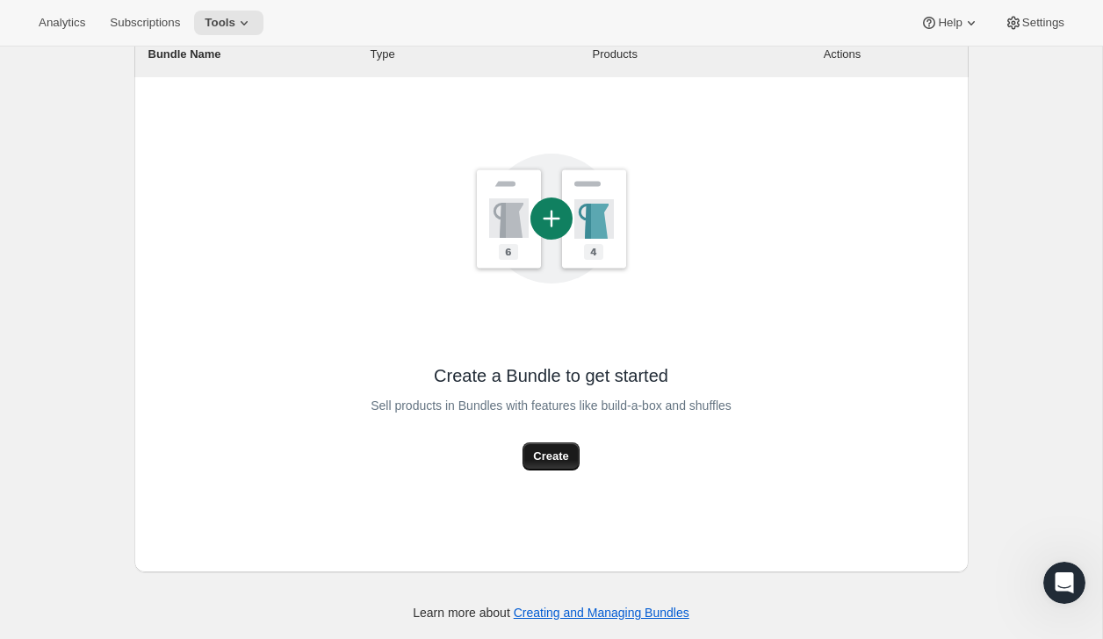
click at [561, 466] on button "Create" at bounding box center [551, 457] width 56 height 28
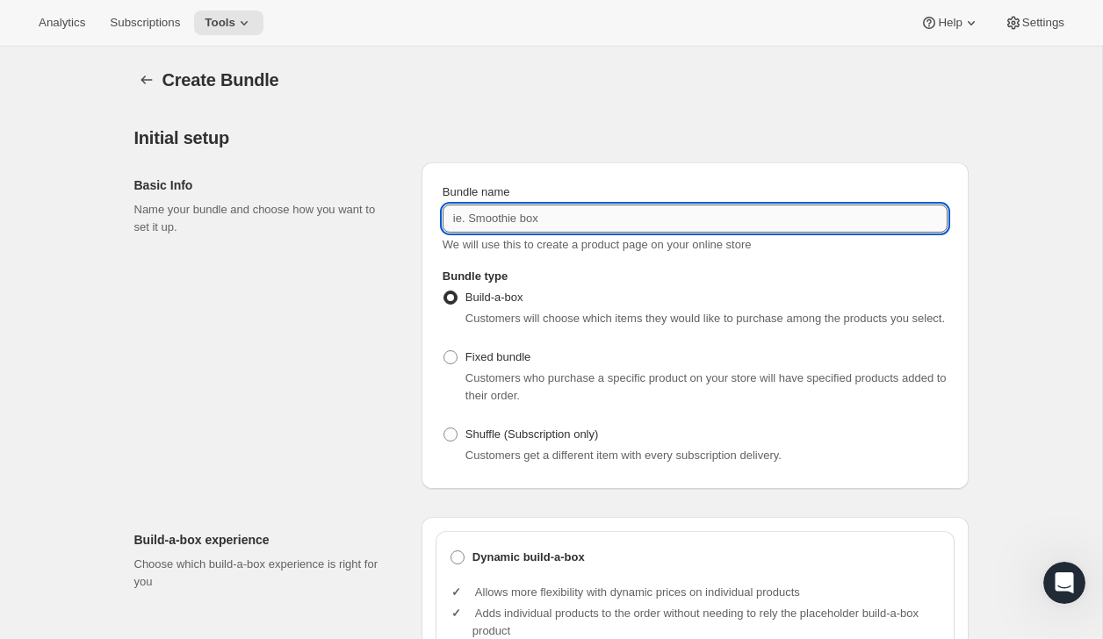
click at [509, 216] on input "Bundle name" at bounding box center [695, 219] width 505 height 28
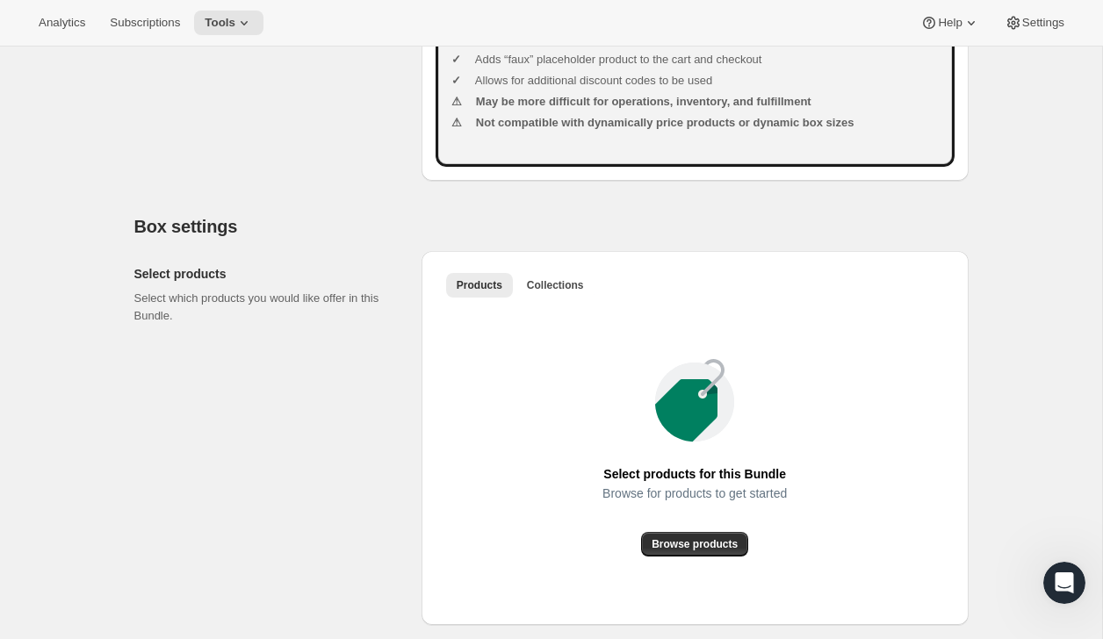
scroll to position [783, 0]
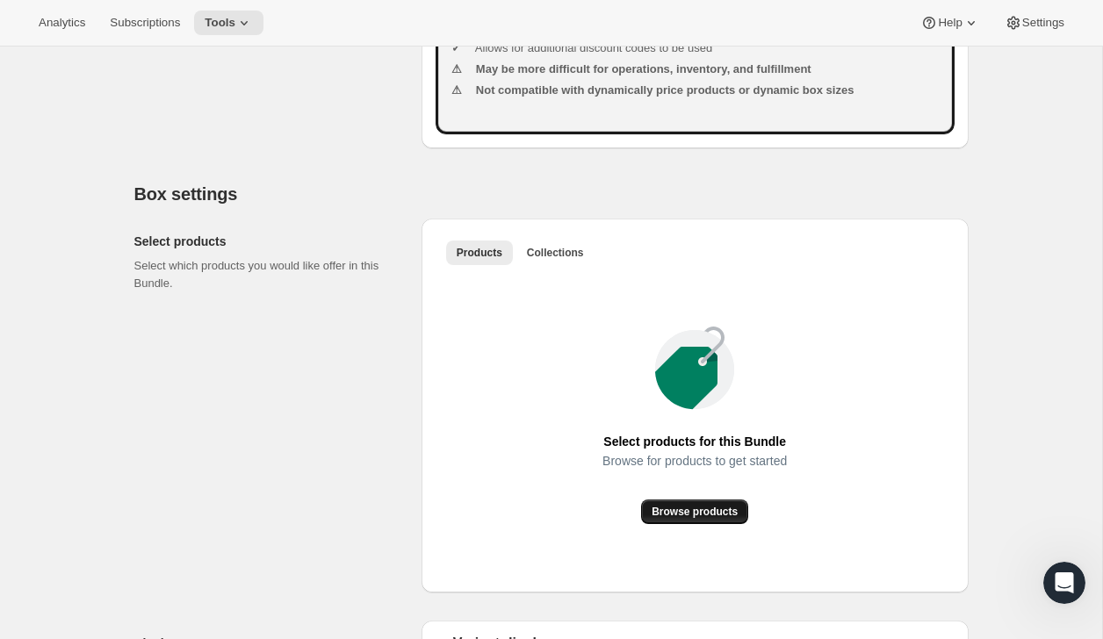
type input "His and Hers Combo"
click at [675, 519] on span "Browse products" at bounding box center [695, 512] width 86 height 14
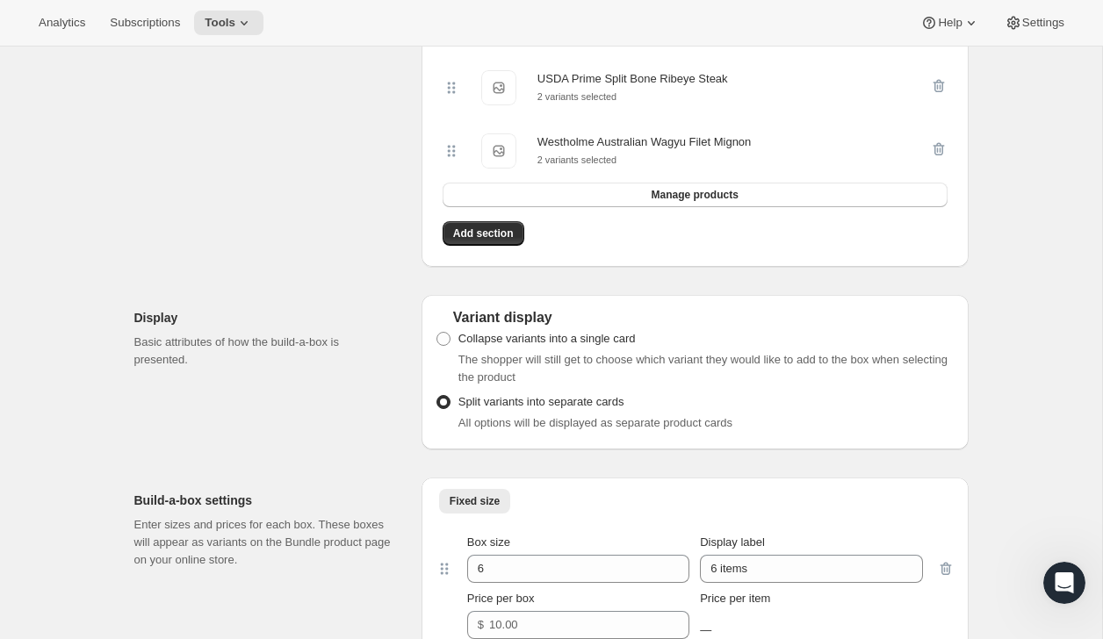
scroll to position [1315, 0]
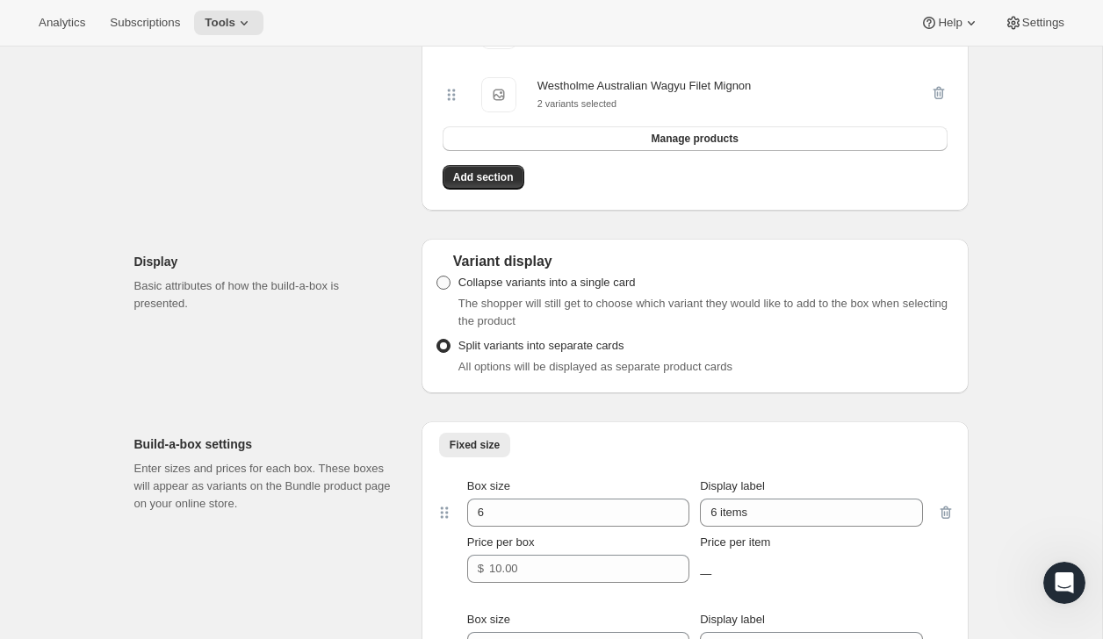
click at [576, 292] on span "Collapse variants into a single card" at bounding box center [546, 283] width 177 height 18
click at [437, 277] on input "Collapse variants into a single card" at bounding box center [437, 276] width 1 height 1
radio input "true"
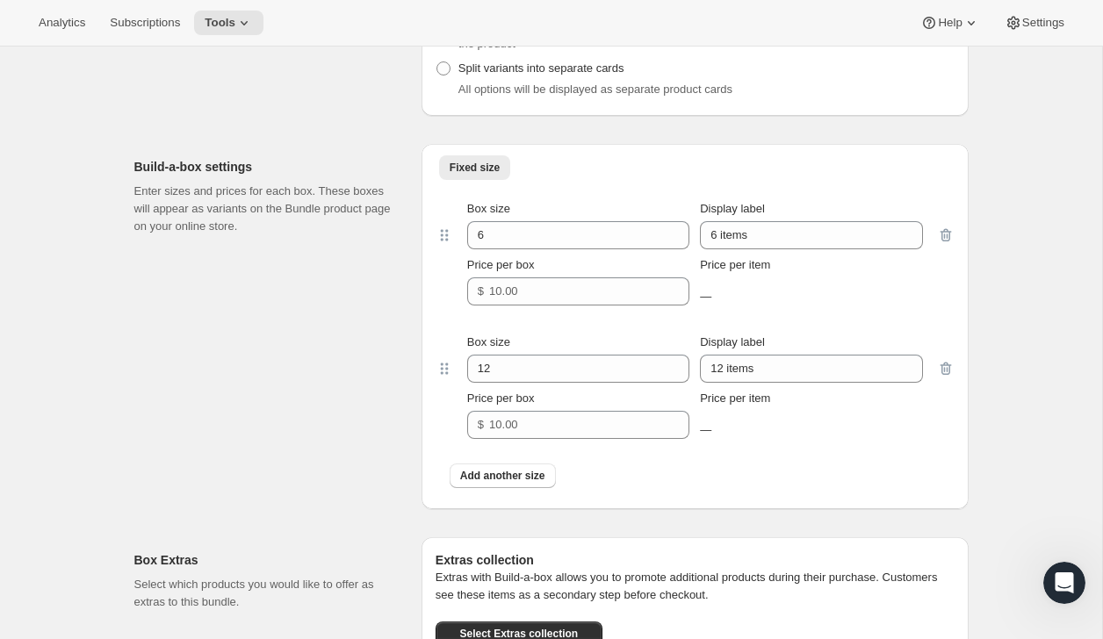
click at [533, 218] on div "Box size" at bounding box center [578, 209] width 222 height 18
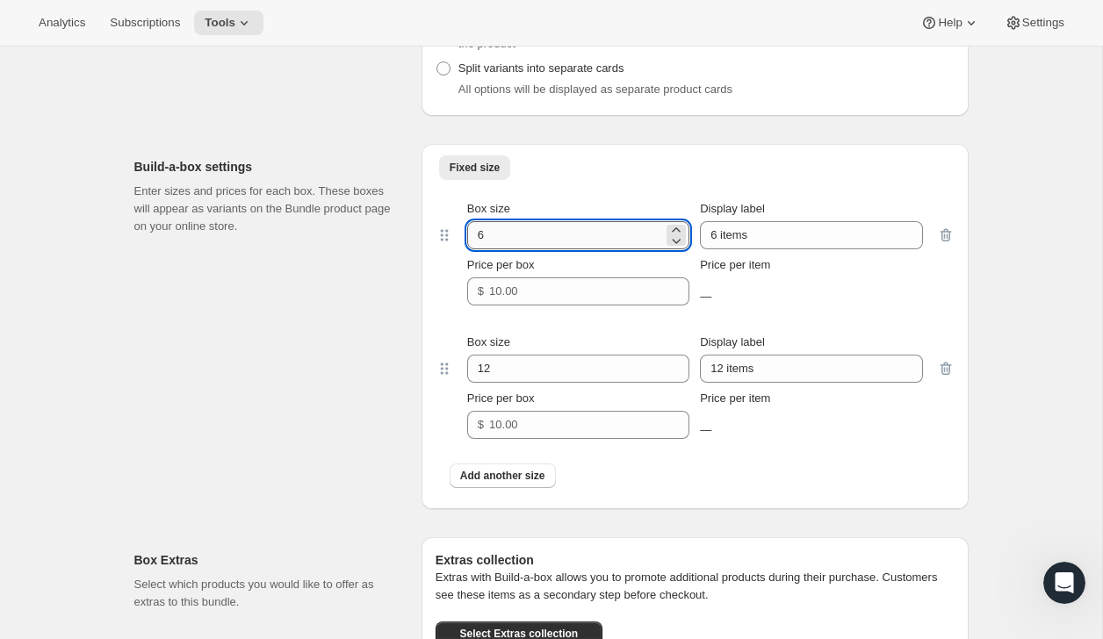
click at [534, 249] on input "6" at bounding box center [565, 235] width 196 height 28
type input "2"
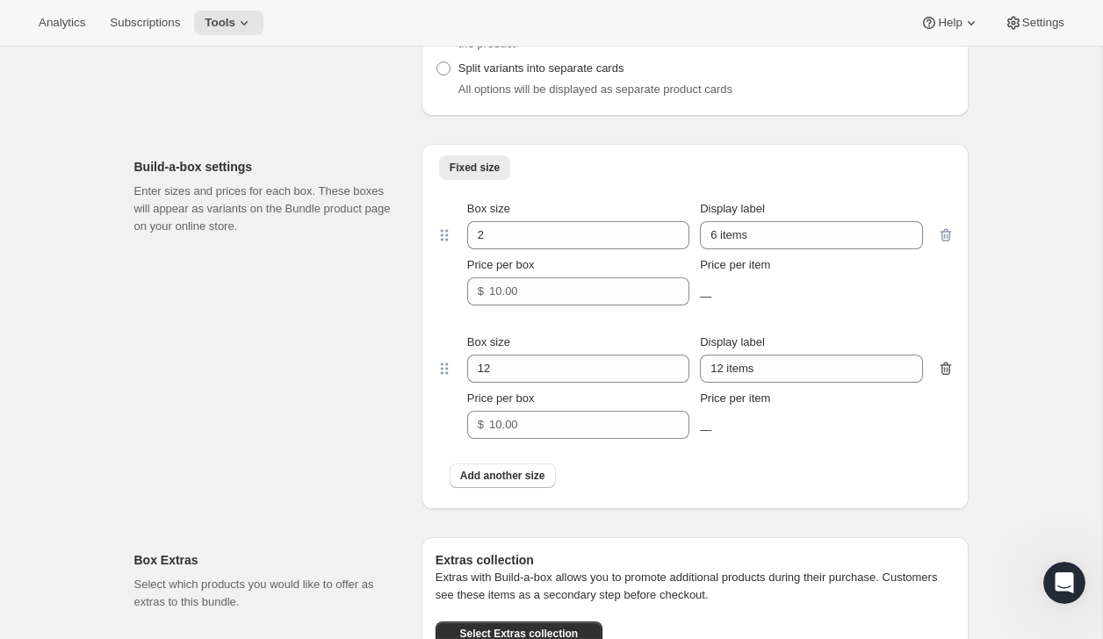
click at [944, 378] on icon "button" at bounding box center [946, 369] width 18 height 18
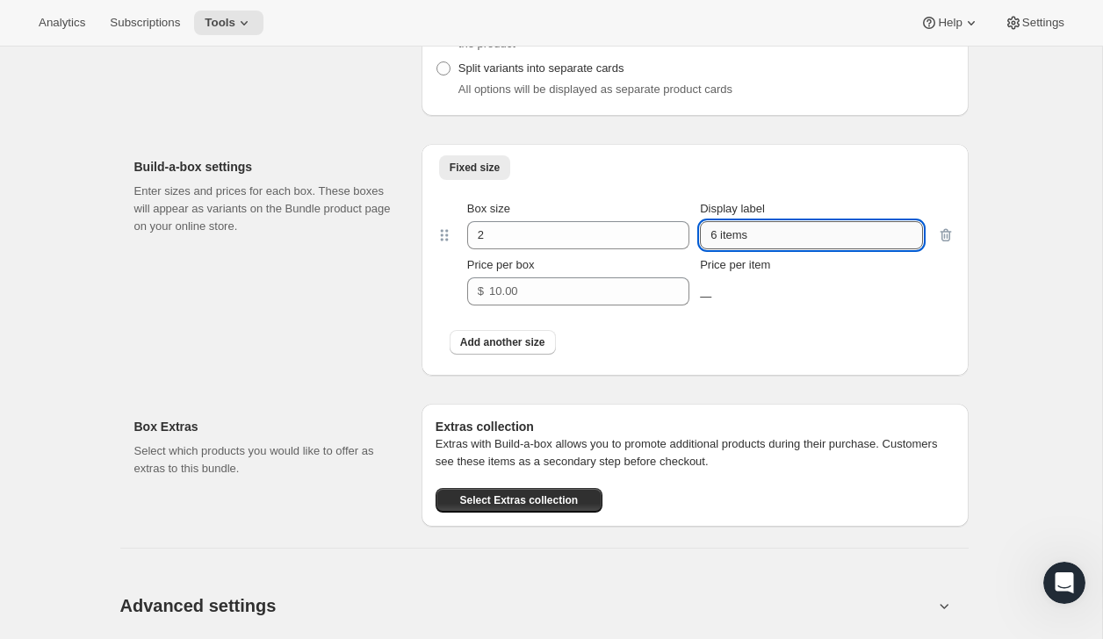
click at [780, 249] on input "6 items" at bounding box center [811, 235] width 222 height 28
type input "His and Hers"
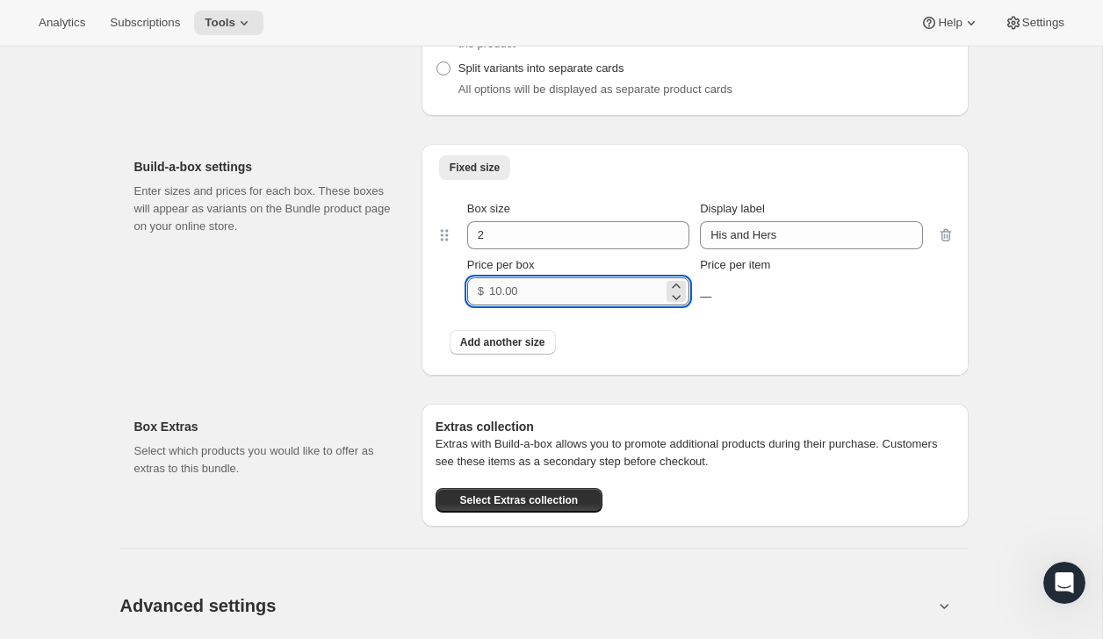
click at [502, 306] on input "Price per box" at bounding box center [576, 292] width 174 height 28
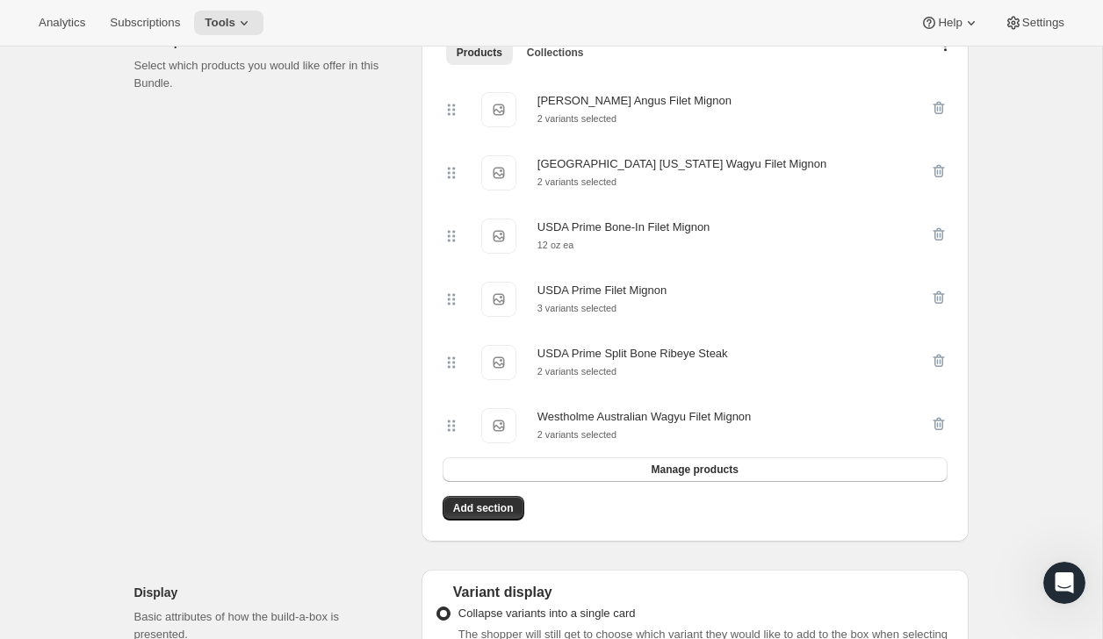
scroll to position [502, 0]
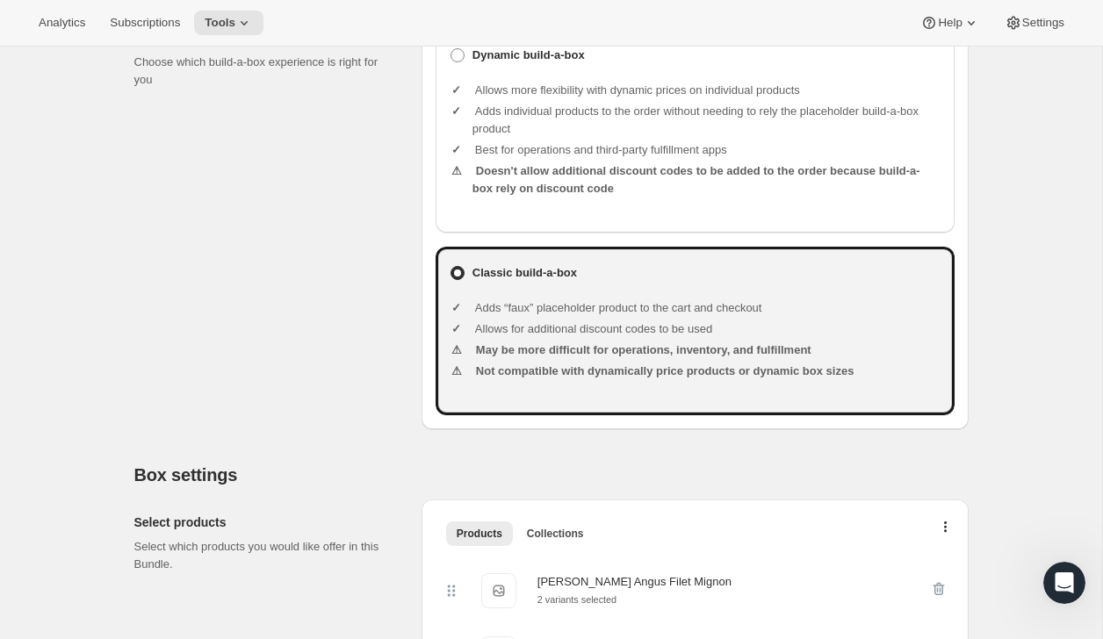
click at [523, 215] on ul "Allows more flexibility with dynamic prices on individual products Adds individ…" at bounding box center [707, 142] width 468 height 148
click at [497, 64] on b "Dynamic build-a-box" at bounding box center [529, 56] width 112 height 18
click at [451, 49] on input "Dynamic build-a-box" at bounding box center [451, 48] width 1 height 1
radio input "true"
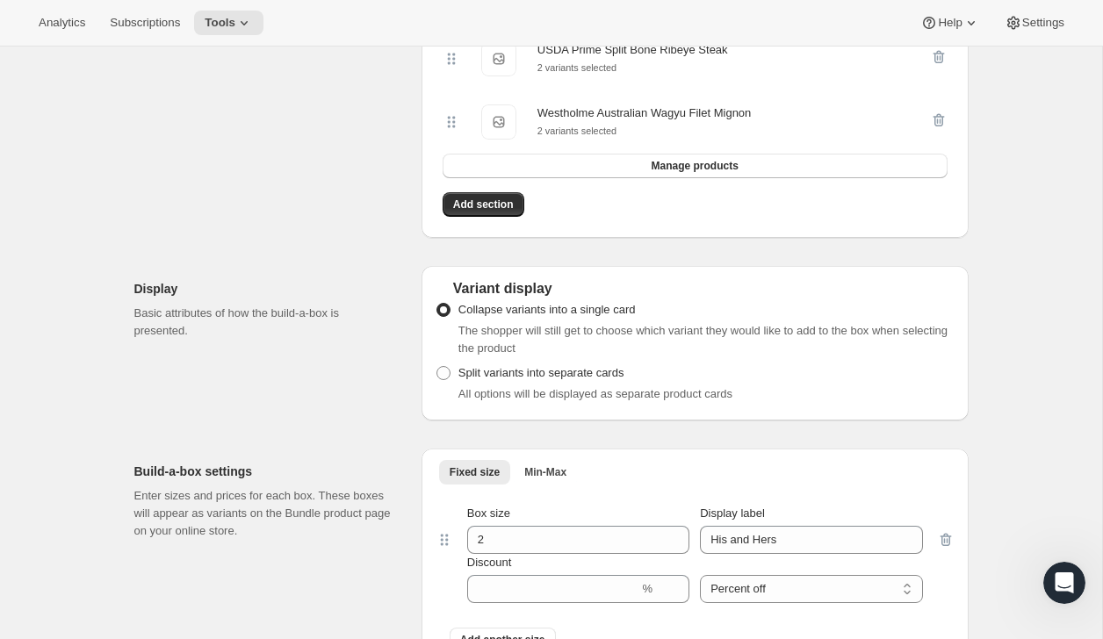
scroll to position [1382, 0]
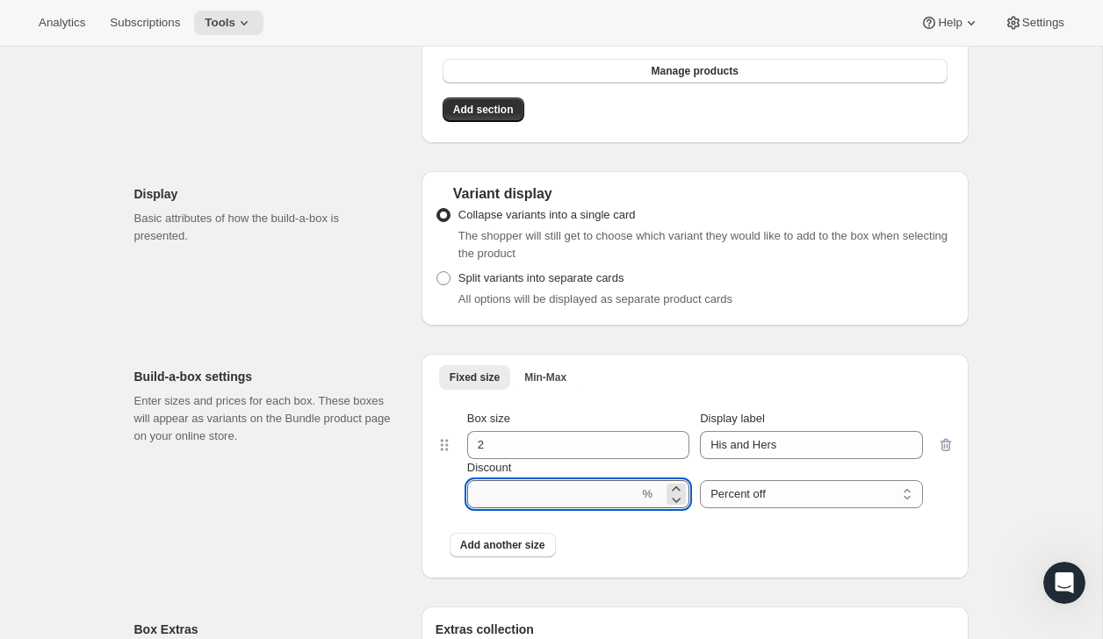
click at [527, 503] on input "Discount" at bounding box center [553, 494] width 172 height 28
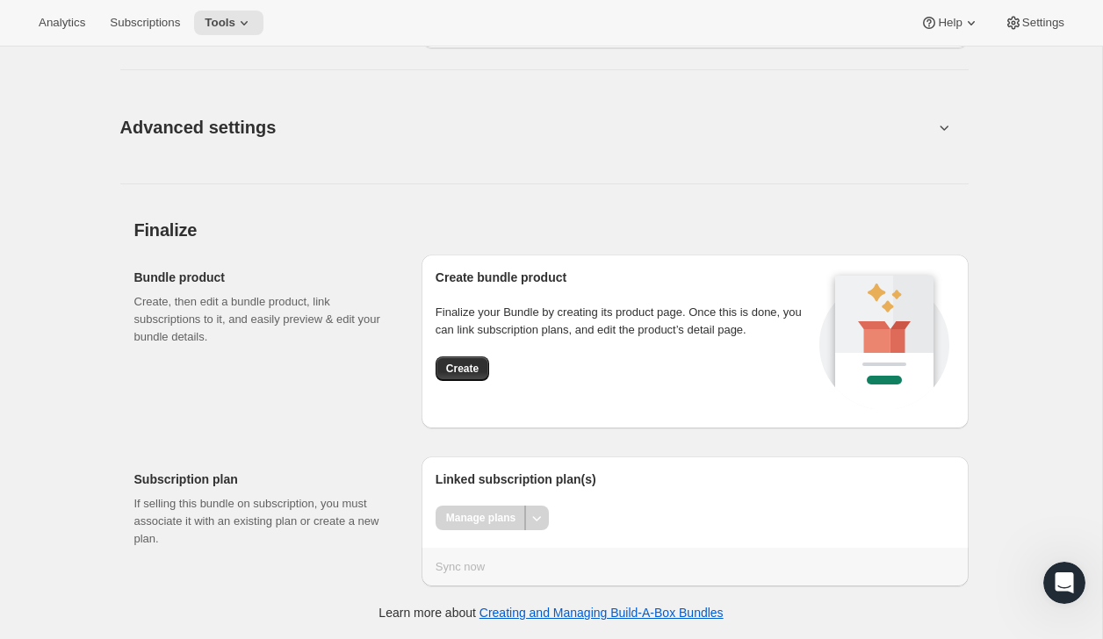
scroll to position [2086, 0]
type input "10"
click at [473, 369] on span "Create" at bounding box center [462, 369] width 32 height 14
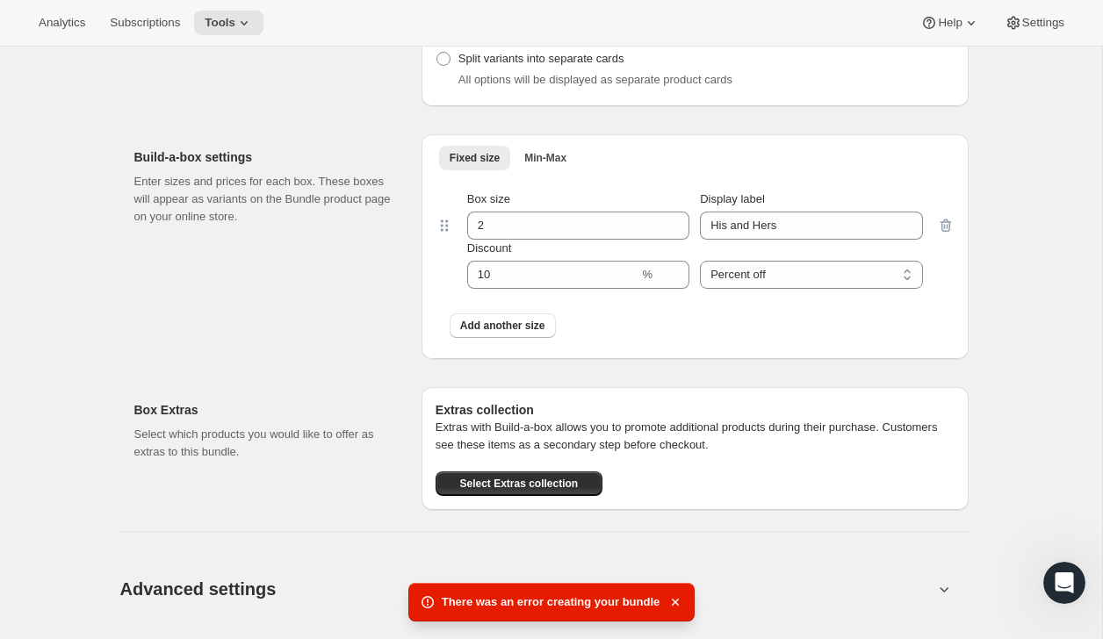
scroll to position [1751, 0]
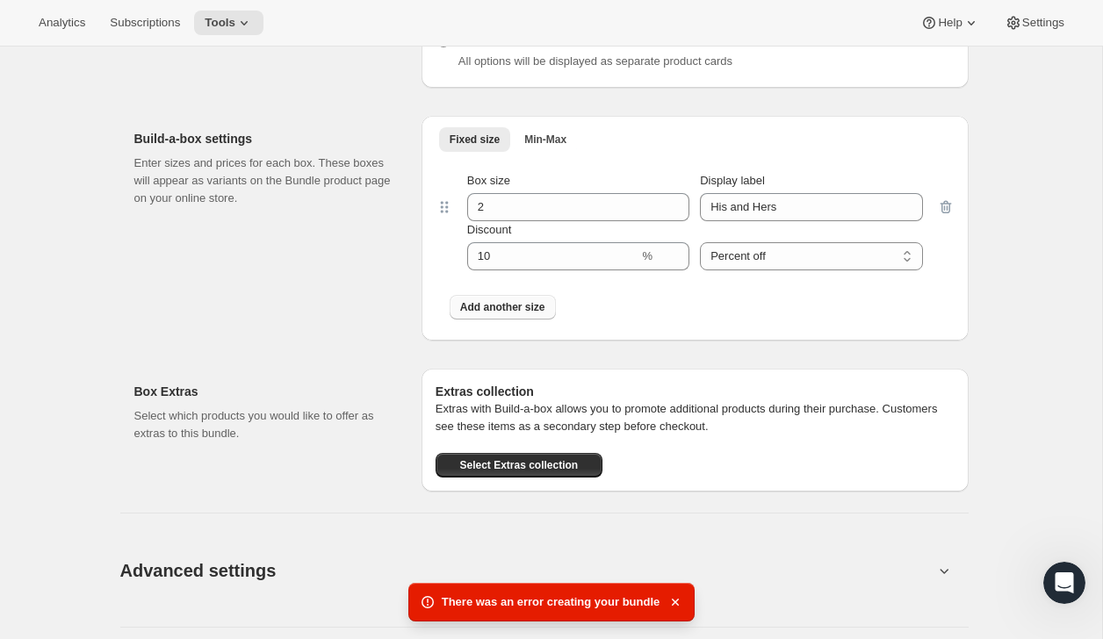
click at [489, 314] on span "Add another size" at bounding box center [502, 307] width 85 height 14
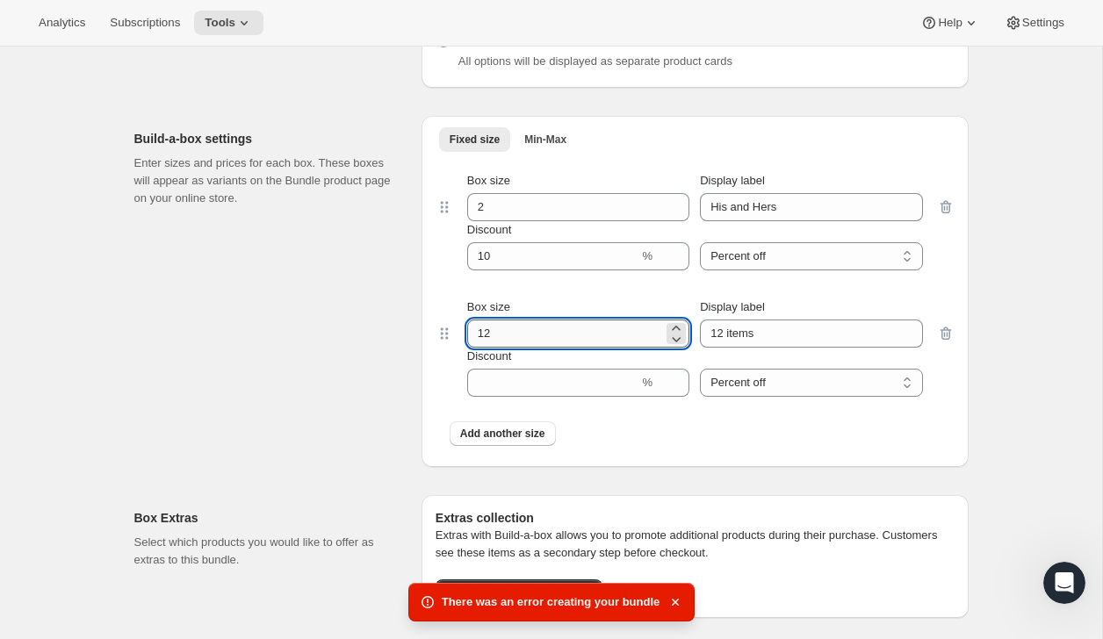
click at [512, 348] on input "12" at bounding box center [565, 334] width 196 height 28
type input "4"
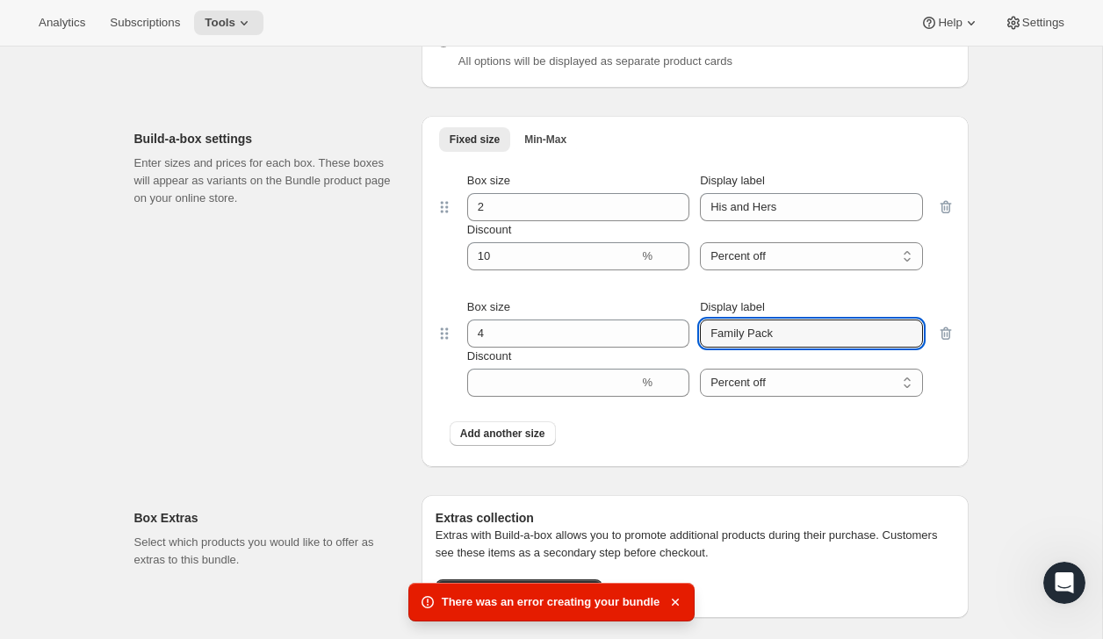
type input "Family Pack"
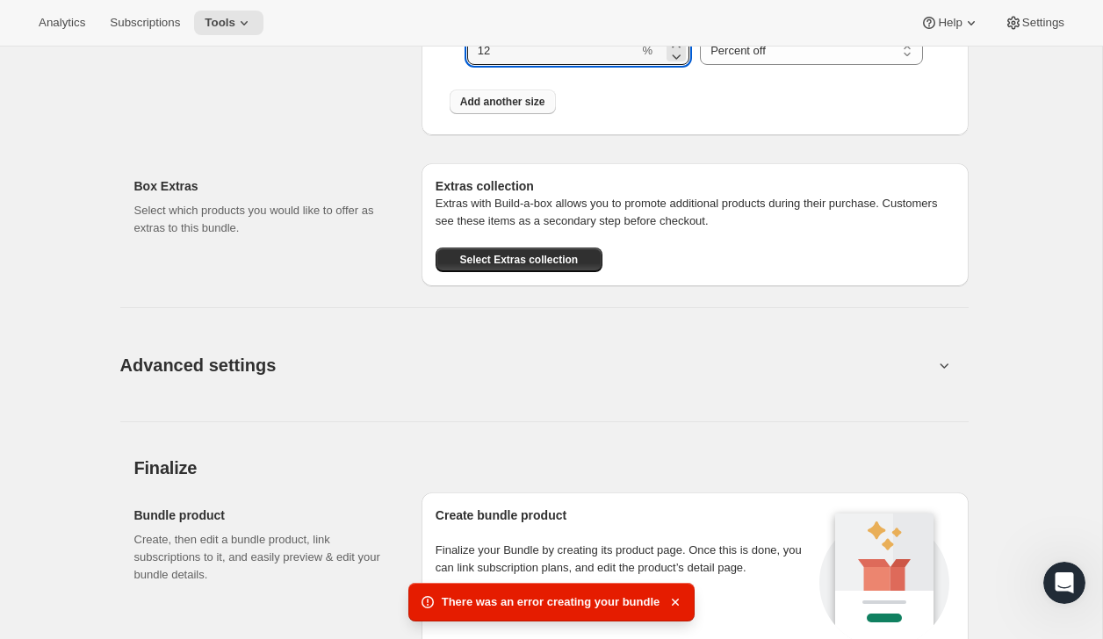
scroll to position [2343, 0]
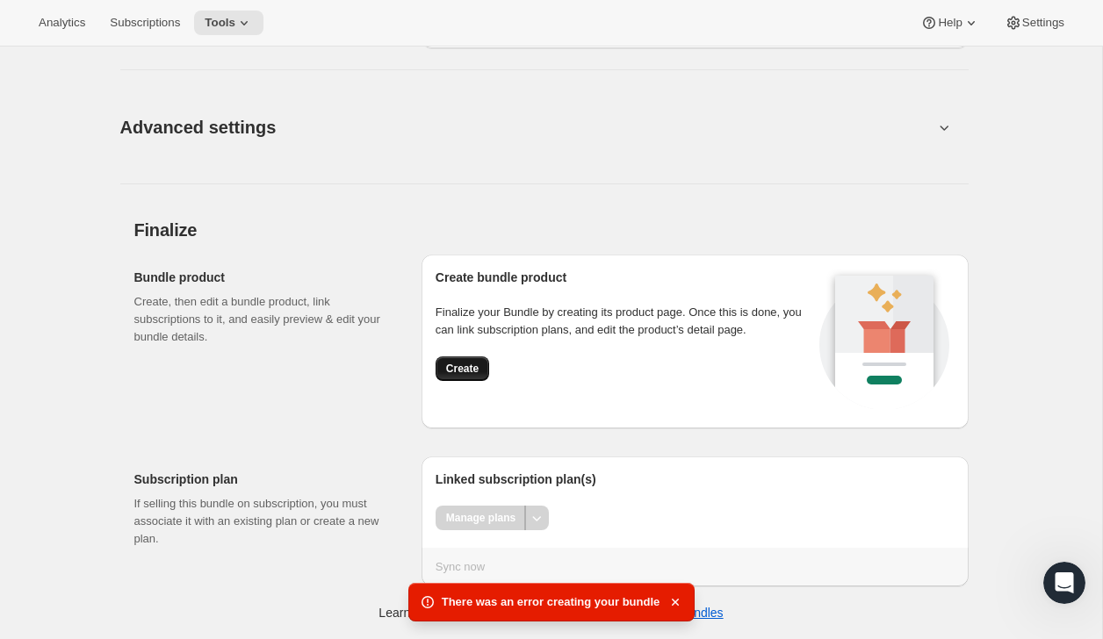
type input "12"
click at [466, 368] on span "Create" at bounding box center [462, 369] width 32 height 14
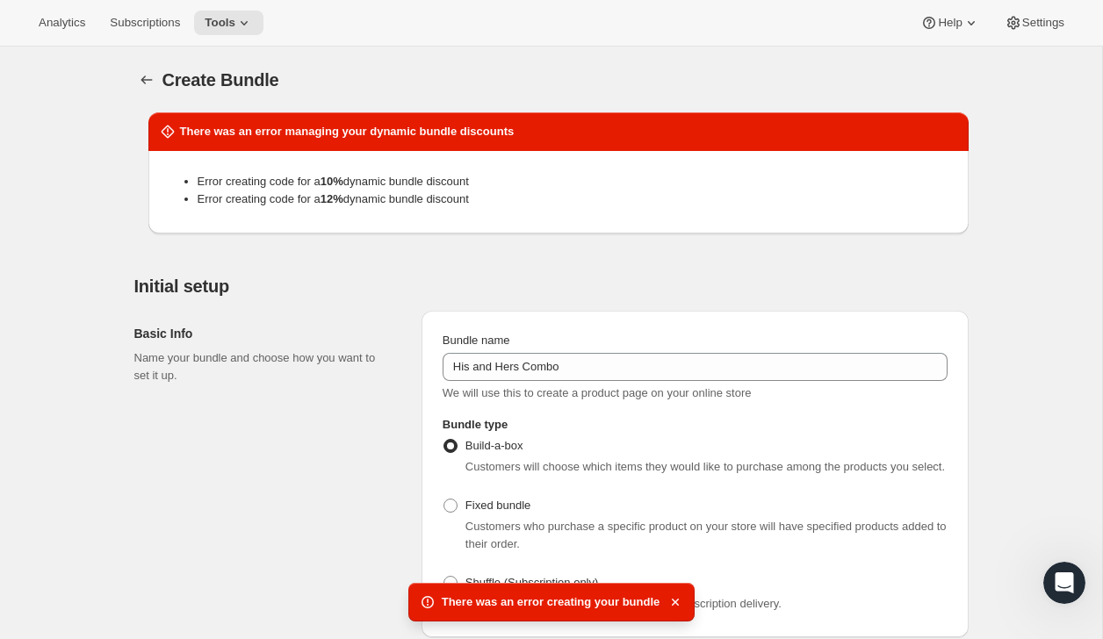
click at [408, 191] on li "Error creating code for a 12 % dynamic bundle discount" at bounding box center [576, 200] width 757 height 18
click at [404, 178] on li "Error creating code for a 10 % dynamic bundle discount" at bounding box center [576, 182] width 757 height 18
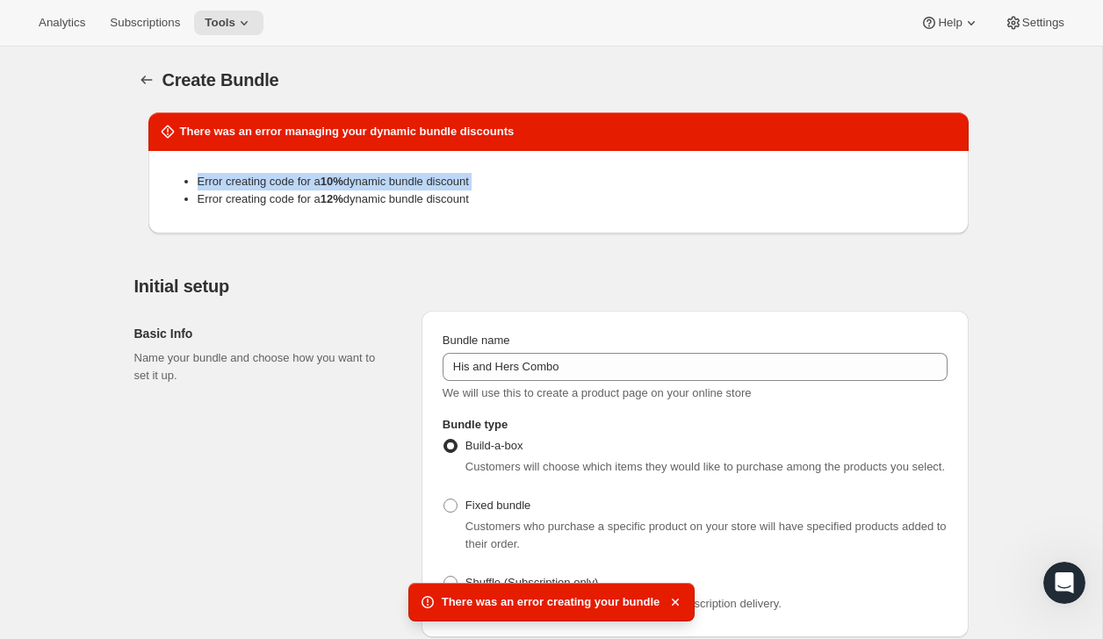
click at [404, 178] on li "Error creating code for a 10 % dynamic bundle discount" at bounding box center [576, 182] width 757 height 18
copy li "Error creating code for a 10 % dynamic bundle discount"
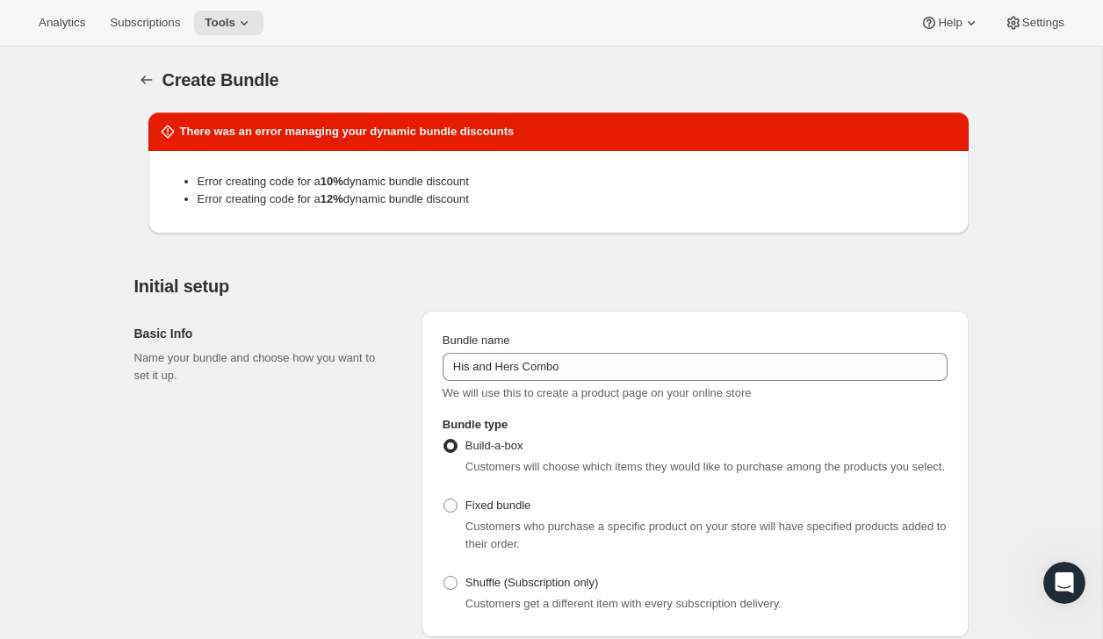
click at [461, 198] on li "Error creating code for a 12 % dynamic bundle discount" at bounding box center [576, 200] width 757 height 18
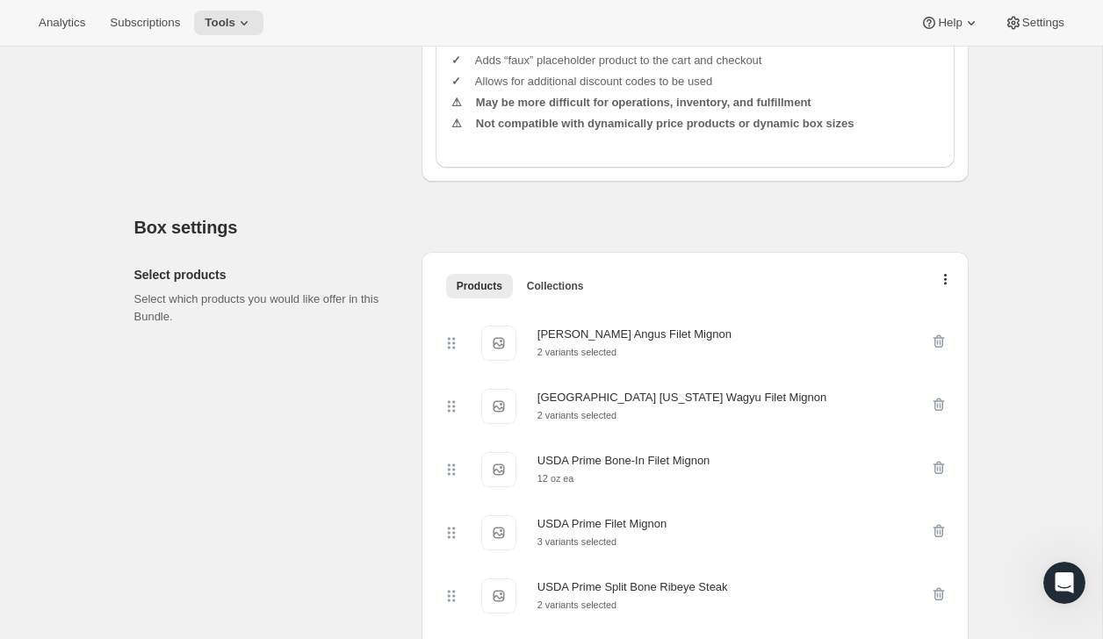
scroll to position [944, 0]
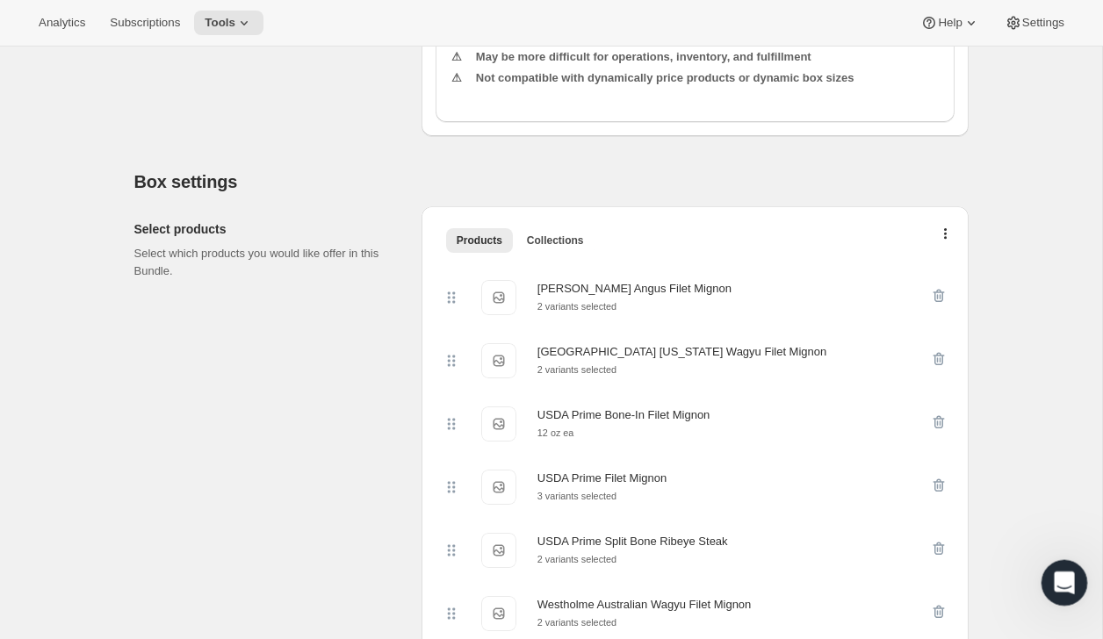
click at [1051, 582] on icon "Open Intercom Messenger" at bounding box center [1062, 581] width 29 height 29
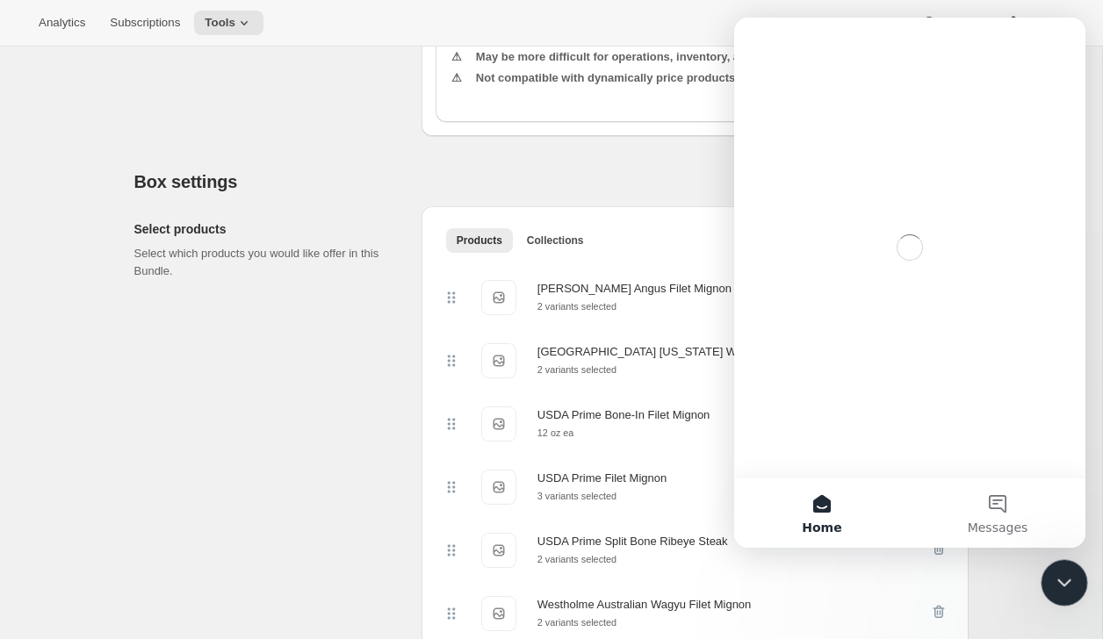
scroll to position [0, 0]
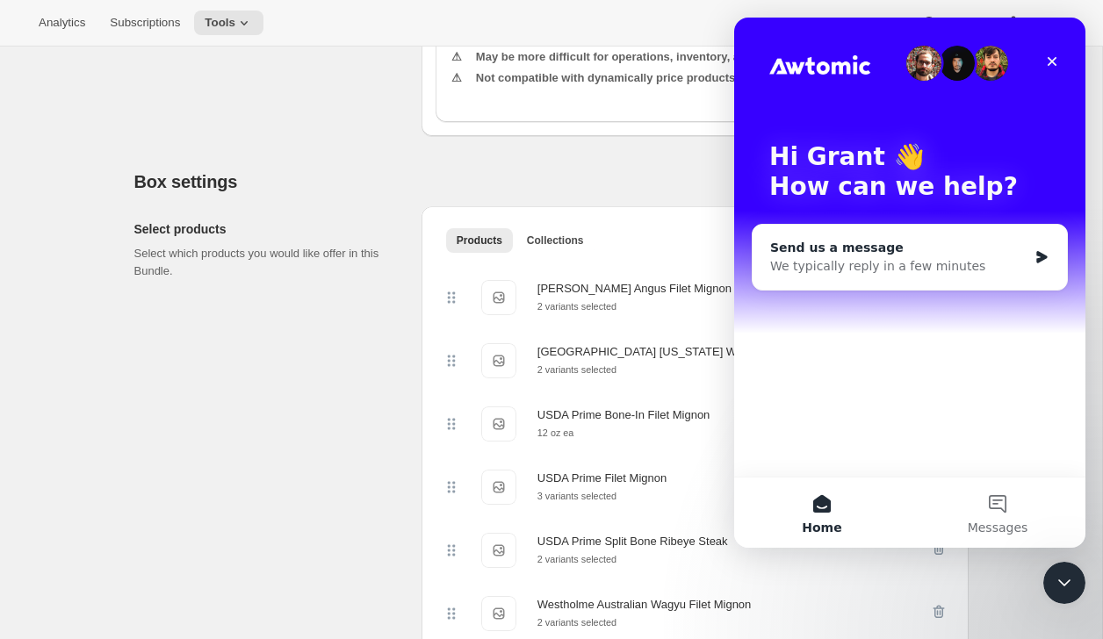
click at [978, 263] on div "We typically reply in a few minutes" at bounding box center [898, 266] width 257 height 18
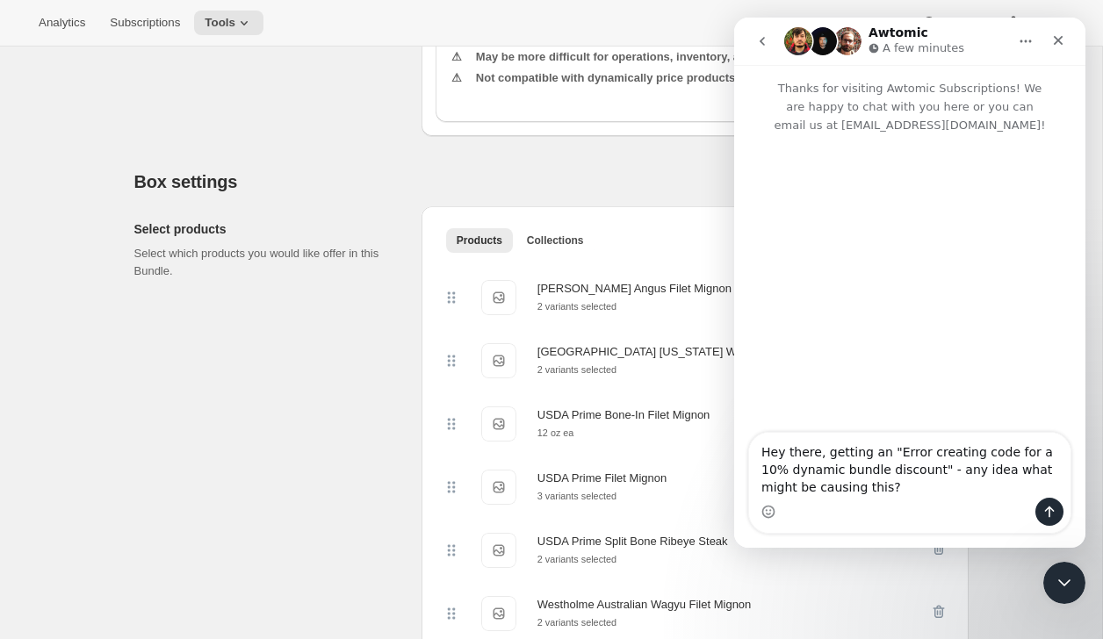
type textarea "Hey there, getting an "Error creating code for a 10% dynamic bundle discount" -…"
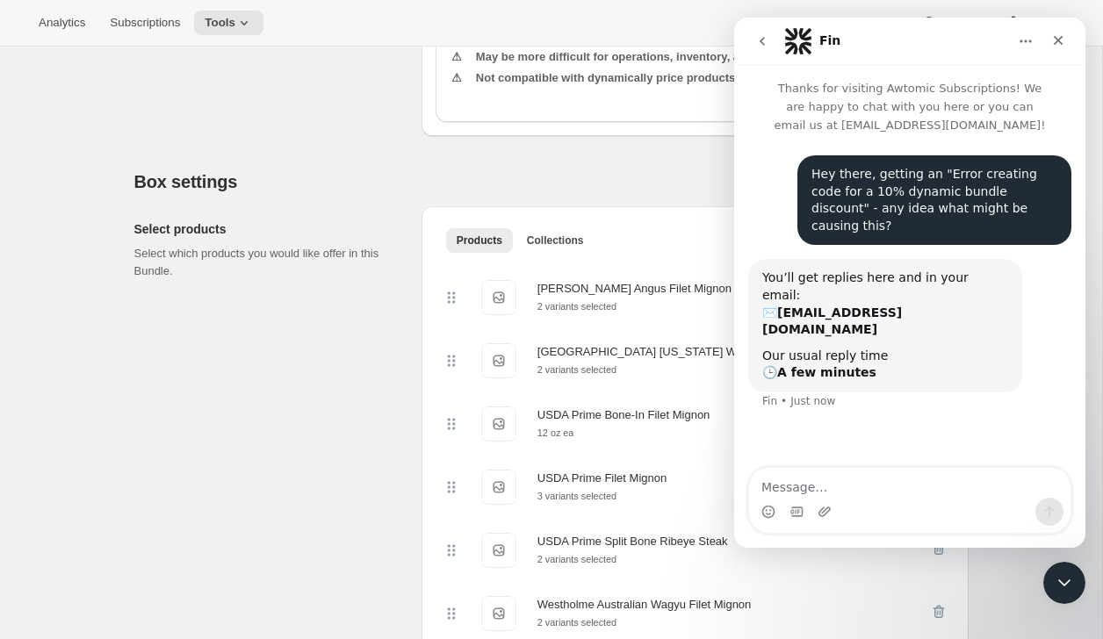
click at [847, 479] on textarea "Message…" at bounding box center [909, 483] width 321 height 30
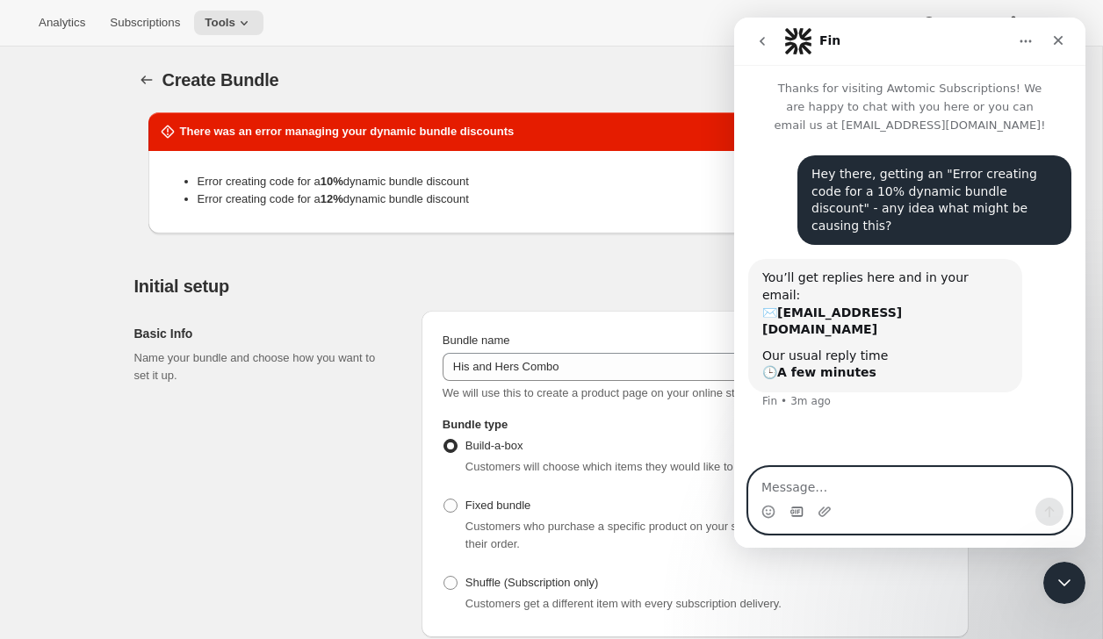
click at [795, 505] on icon "Gif picker" at bounding box center [797, 512] width 14 height 14
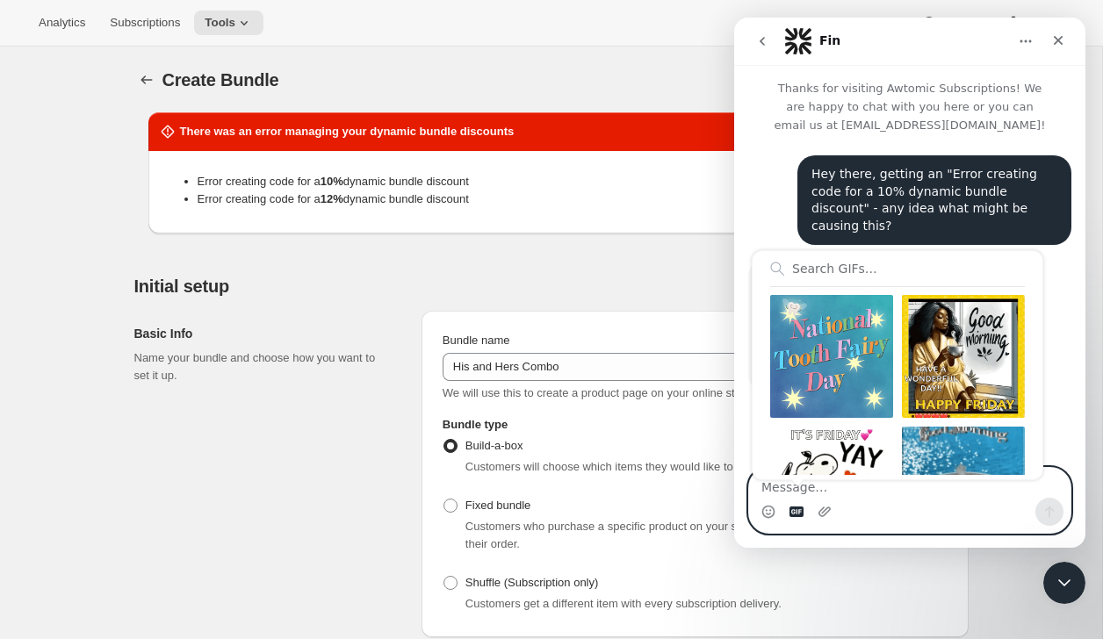
click at [795, 505] on icon "Gif picker" at bounding box center [797, 512] width 14 height 14
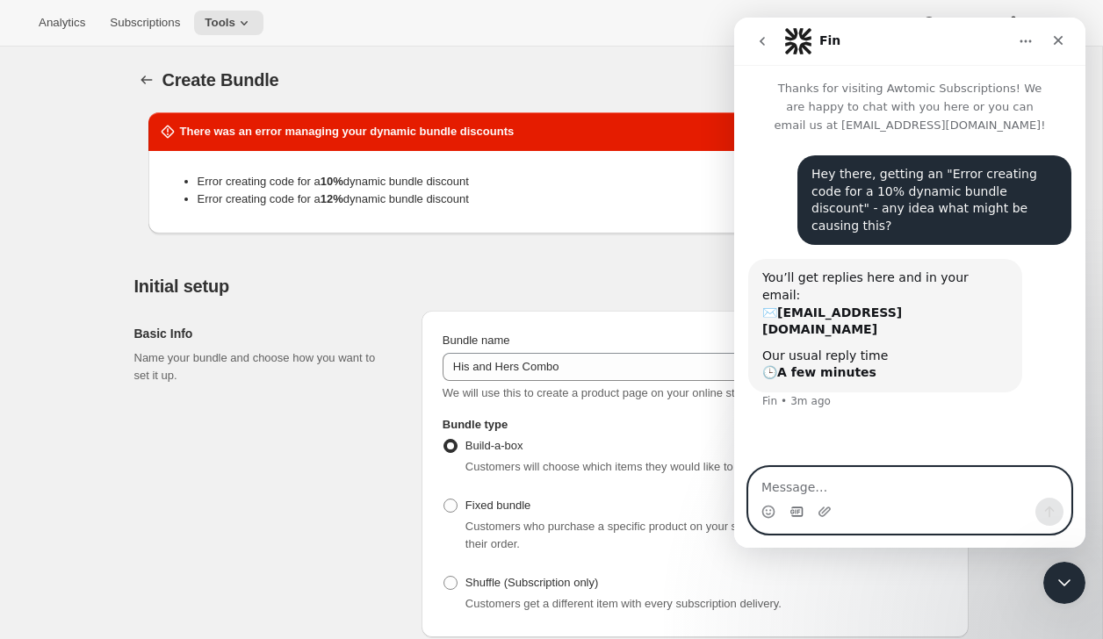
click at [795, 505] on icon "Gif picker" at bounding box center [797, 512] width 14 height 14
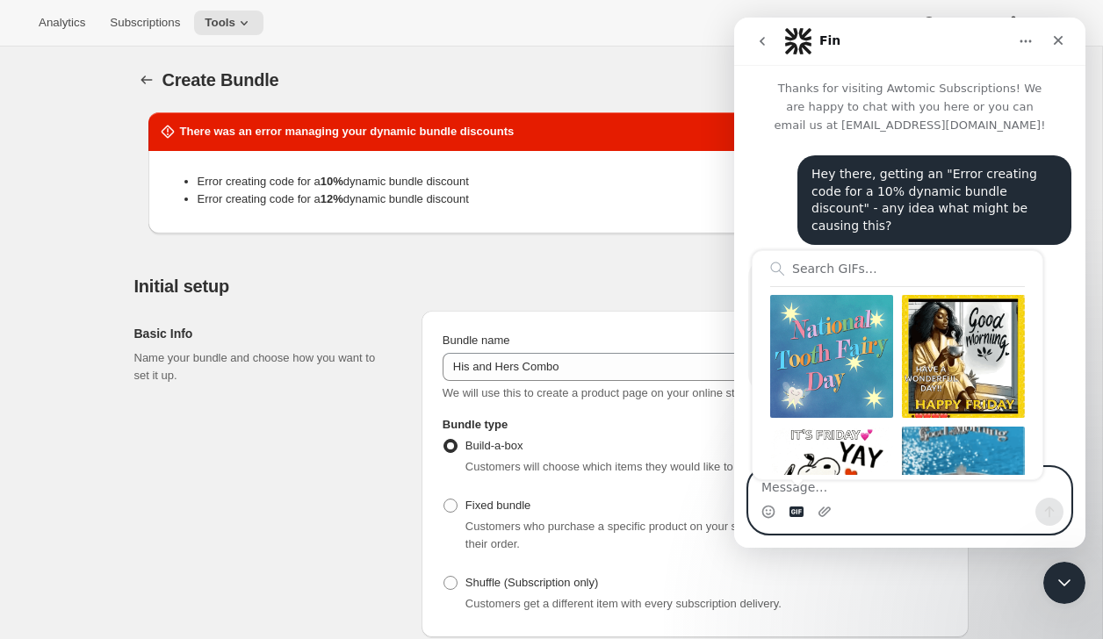
click at [795, 505] on icon "Gif picker" at bounding box center [797, 512] width 14 height 14
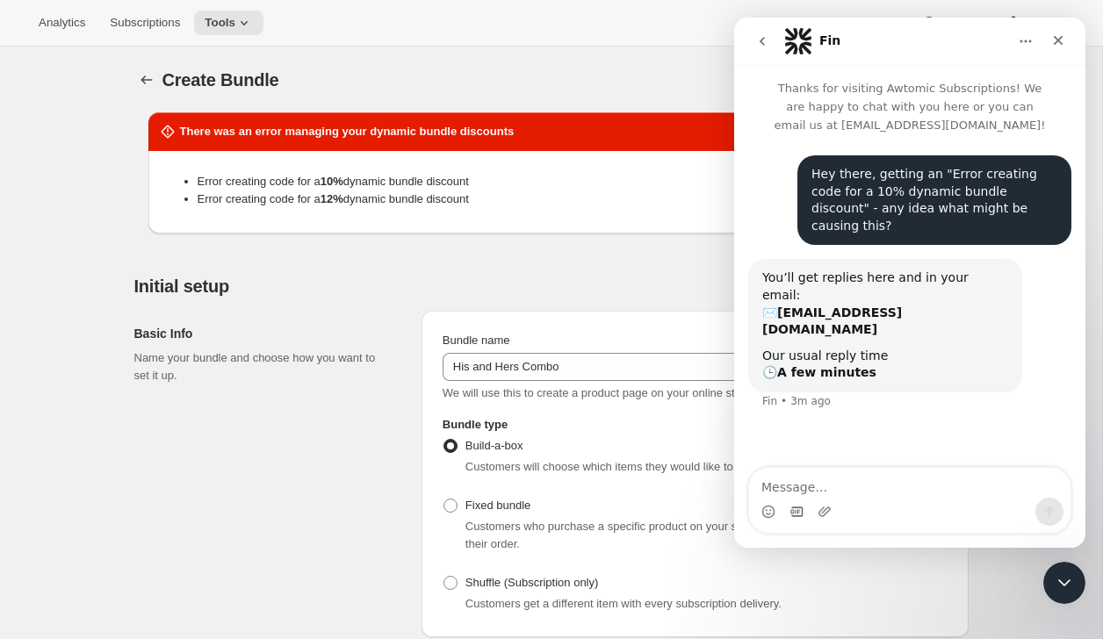
click at [407, 331] on div "Basic Info Name your bundle and choose how you want to set it up. Bundle name H…" at bounding box center [551, 467] width 834 height 341
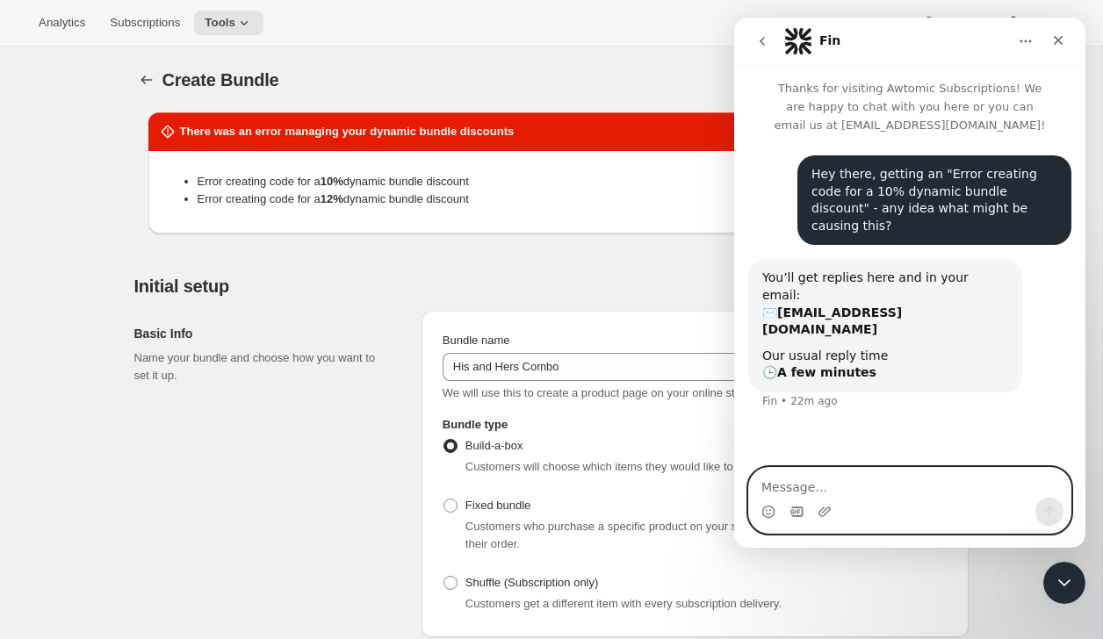
click at [861, 485] on textarea "Message…" at bounding box center [909, 483] width 321 height 30
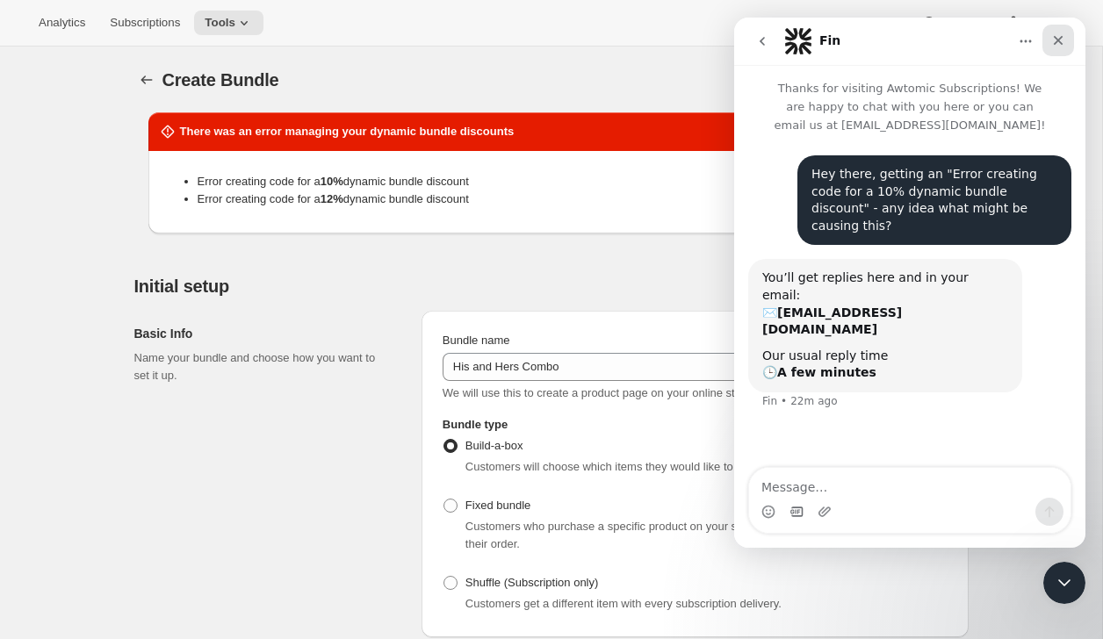
click at [1052, 40] on icon "Close" at bounding box center [1058, 40] width 14 height 14
